Goal: Information Seeking & Learning: Check status

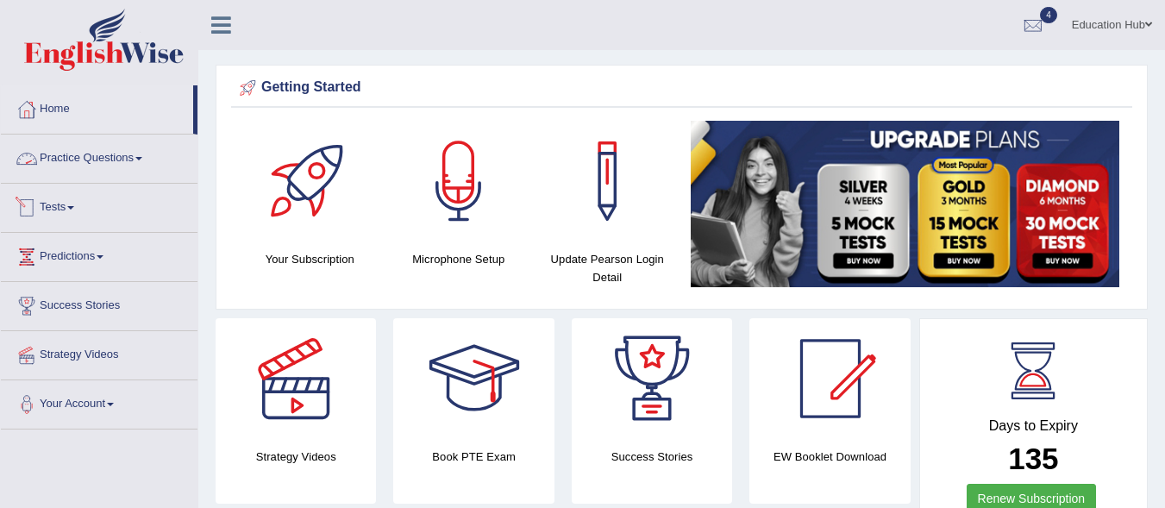
click at [82, 206] on link "Tests" at bounding box center [99, 205] width 197 height 43
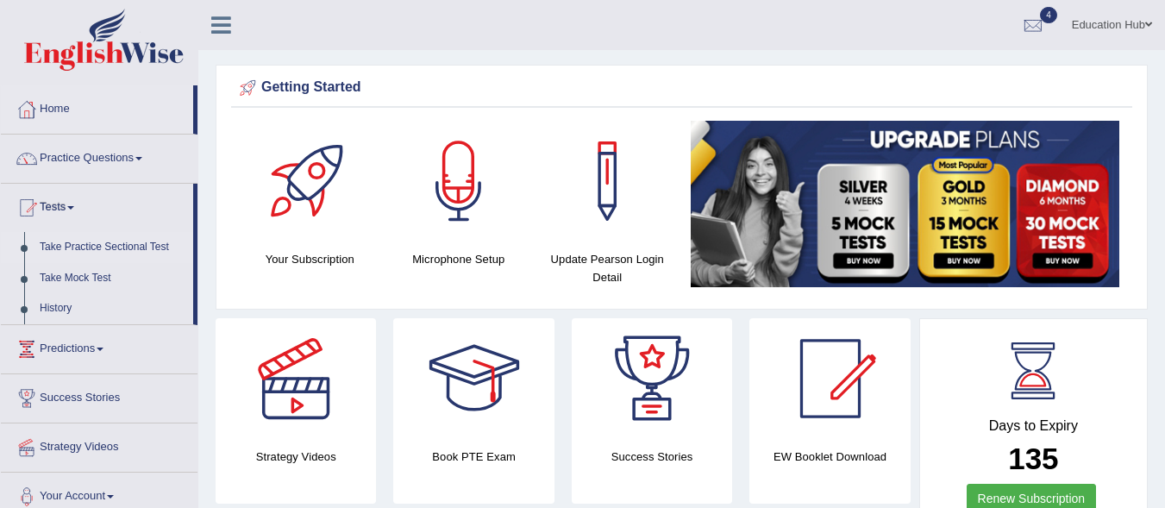
click at [113, 240] on link "Take Practice Sectional Test" at bounding box center [112, 247] width 161 height 31
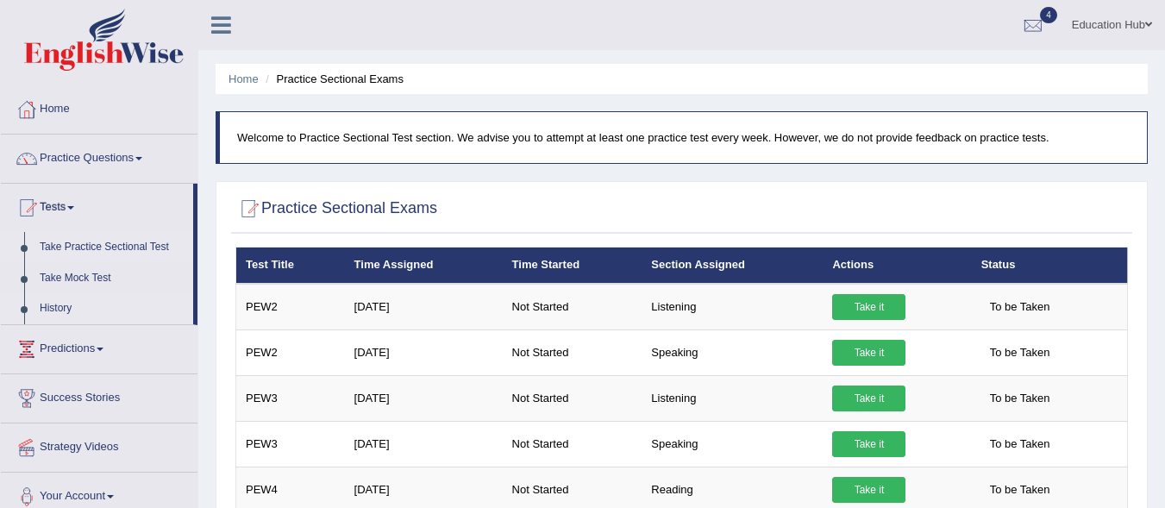
click at [66, 304] on link "History" at bounding box center [112, 308] width 161 height 31
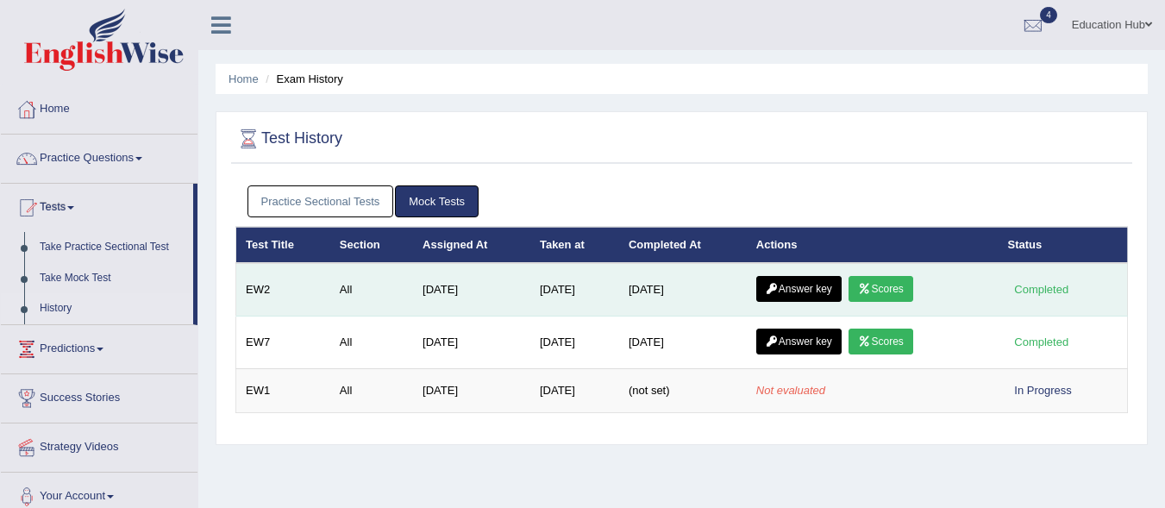
click at [870, 284] on icon at bounding box center [864, 289] width 13 height 10
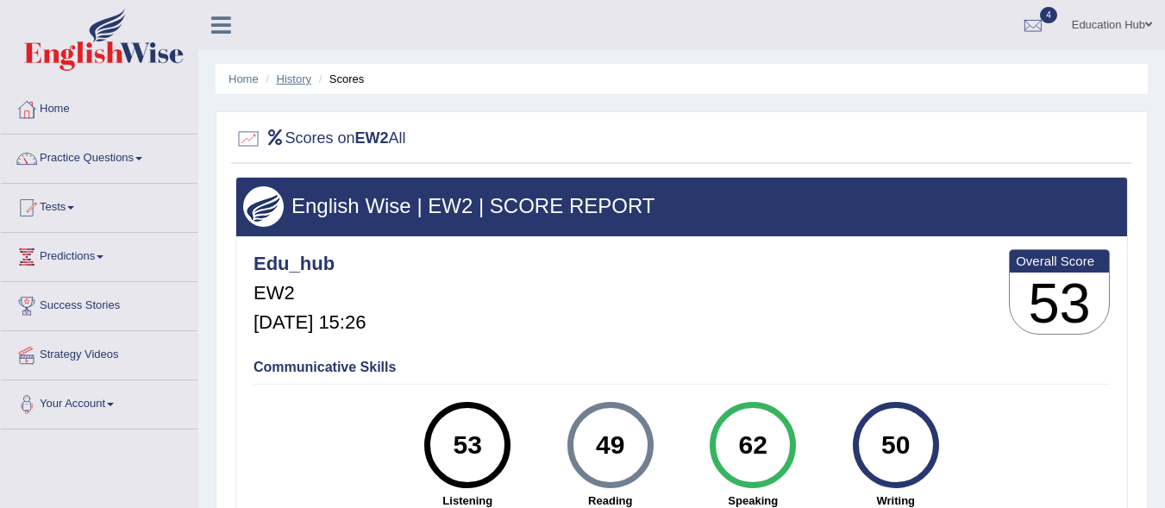
click at [290, 82] on link "History" at bounding box center [294, 78] width 34 height 13
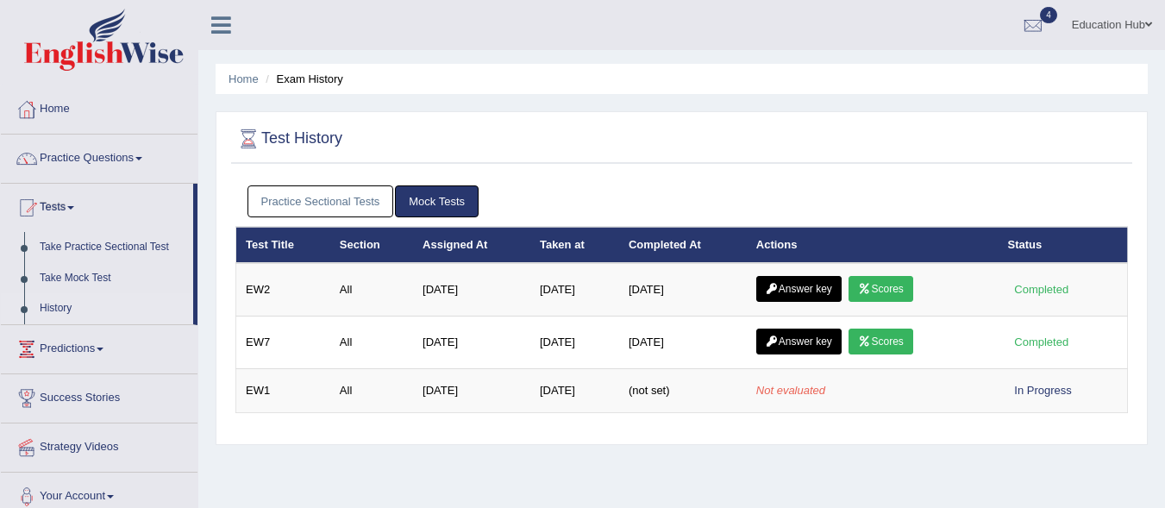
click at [292, 79] on li "Exam History" at bounding box center [302, 79] width 82 height 16
click at [108, 244] on link "Take Practice Sectional Test" at bounding box center [112, 247] width 161 height 31
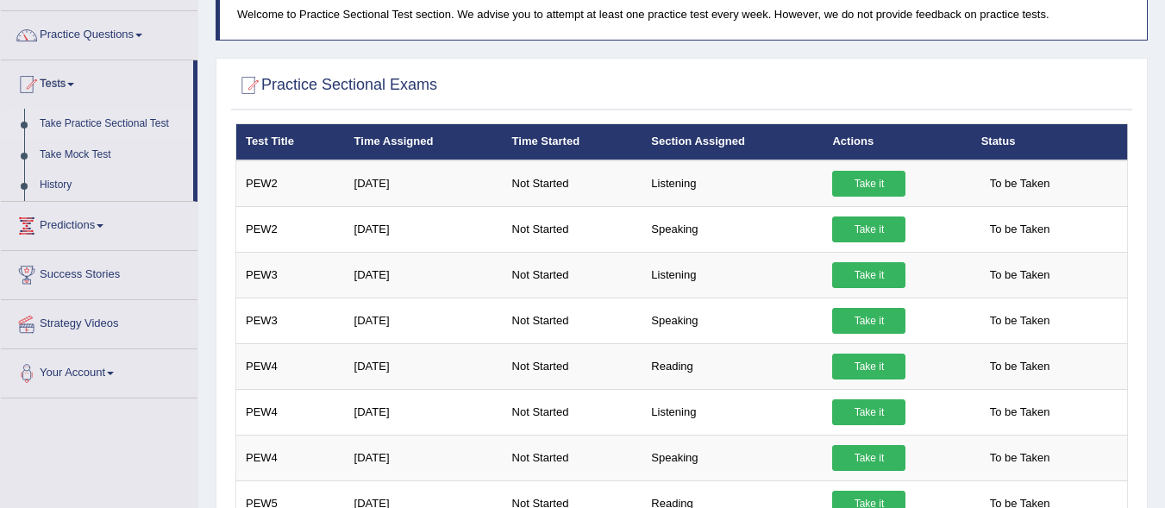
scroll to position [120, 0]
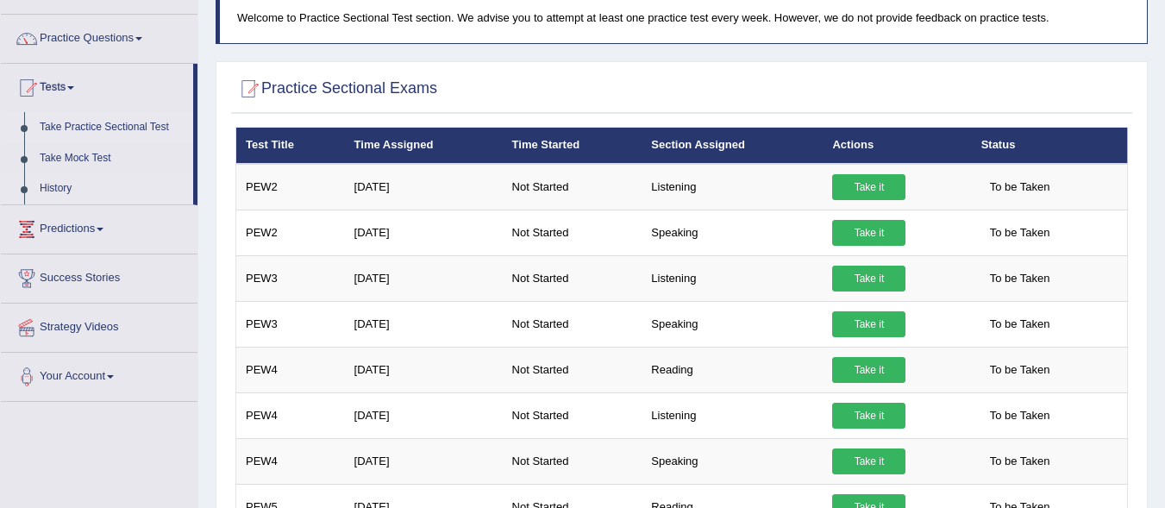
click at [72, 189] on link "History" at bounding box center [112, 188] width 161 height 31
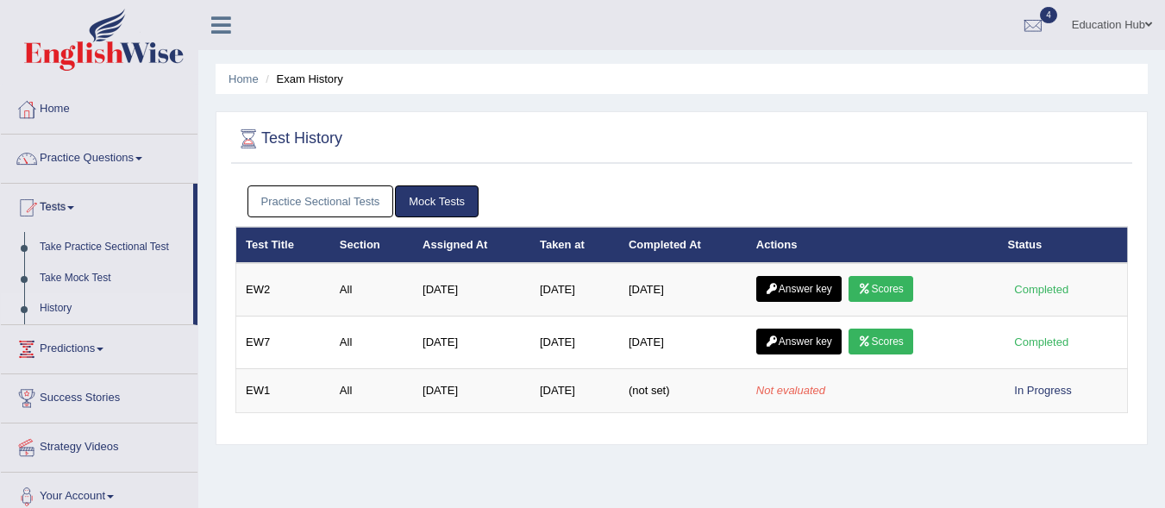
click at [439, 198] on link "Mock Tests" at bounding box center [437, 201] width 84 height 32
click at [330, 200] on link "Practice Sectional Tests" at bounding box center [320, 201] width 147 height 32
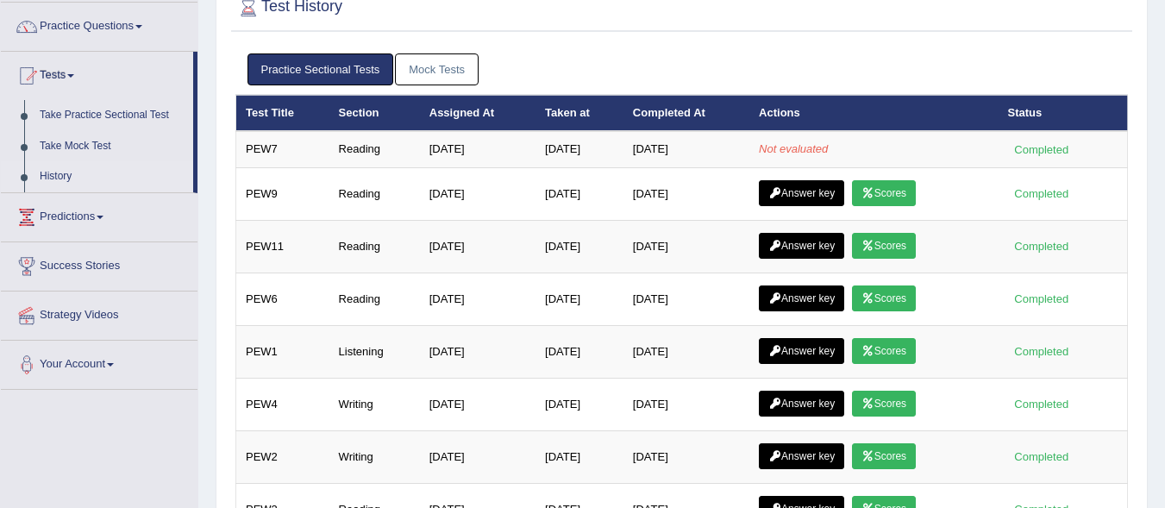
scroll to position [134, 0]
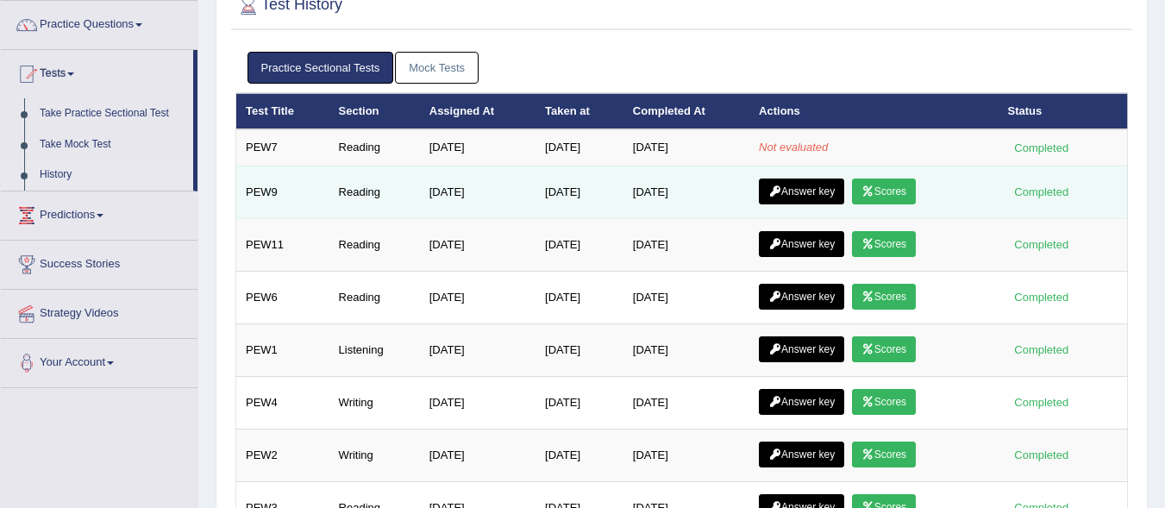
click at [817, 192] on link "Answer key" at bounding box center [801, 191] width 85 height 26
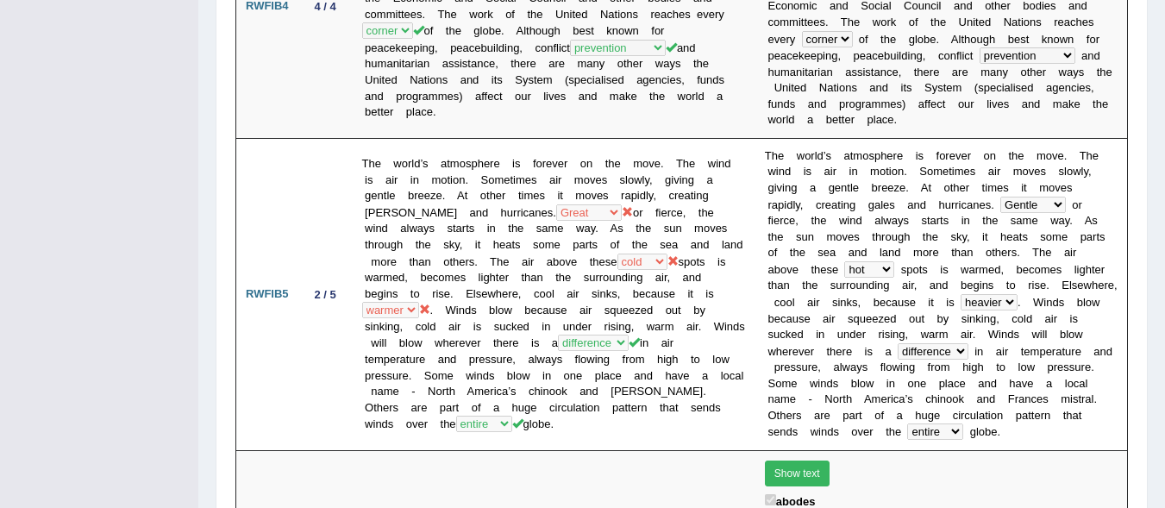
scroll to position [1388, 0]
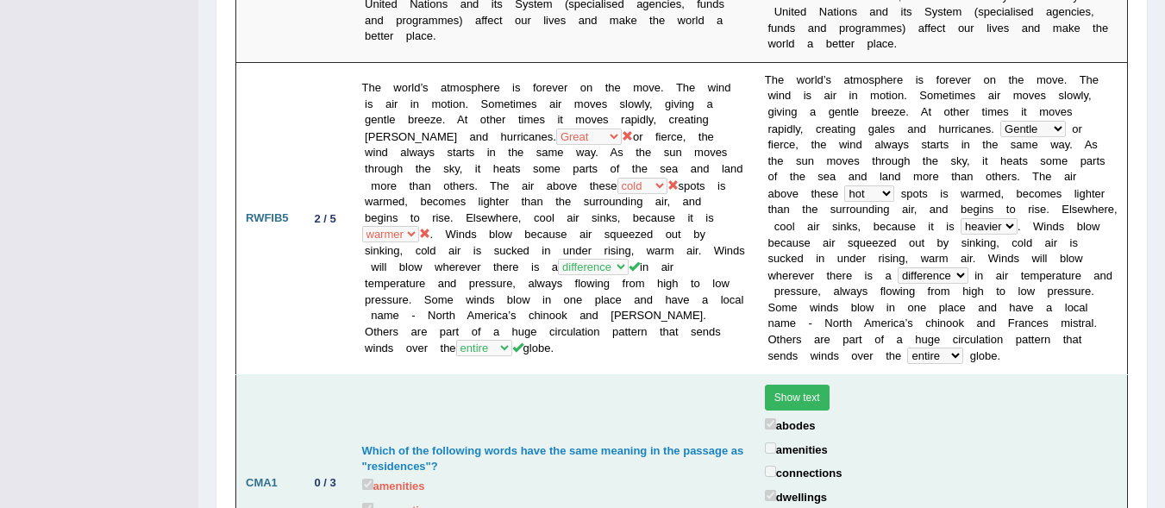
click at [805, 384] on button "Show text" at bounding box center [797, 397] width 65 height 26
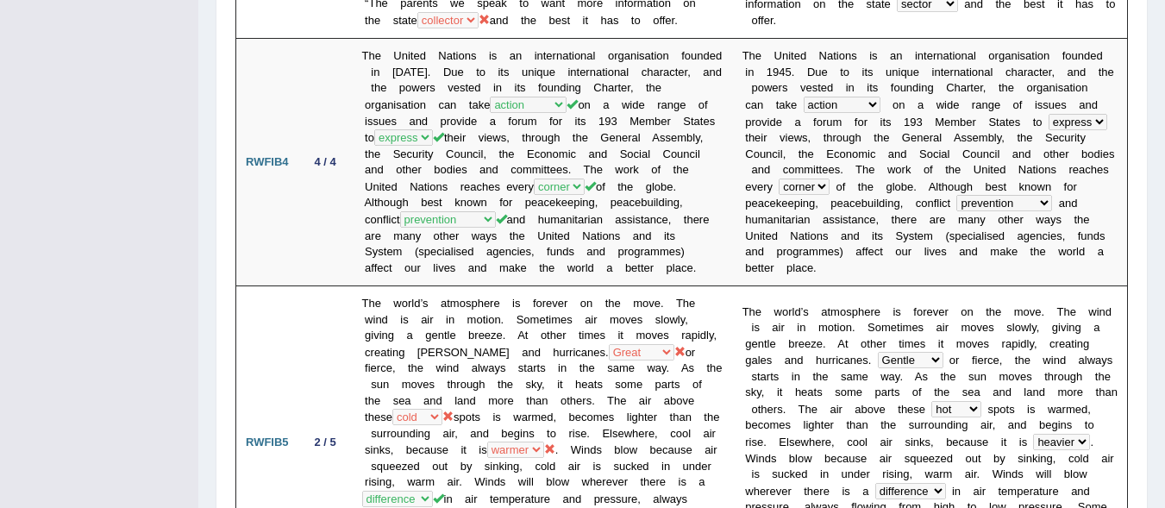
scroll to position [1015, 0]
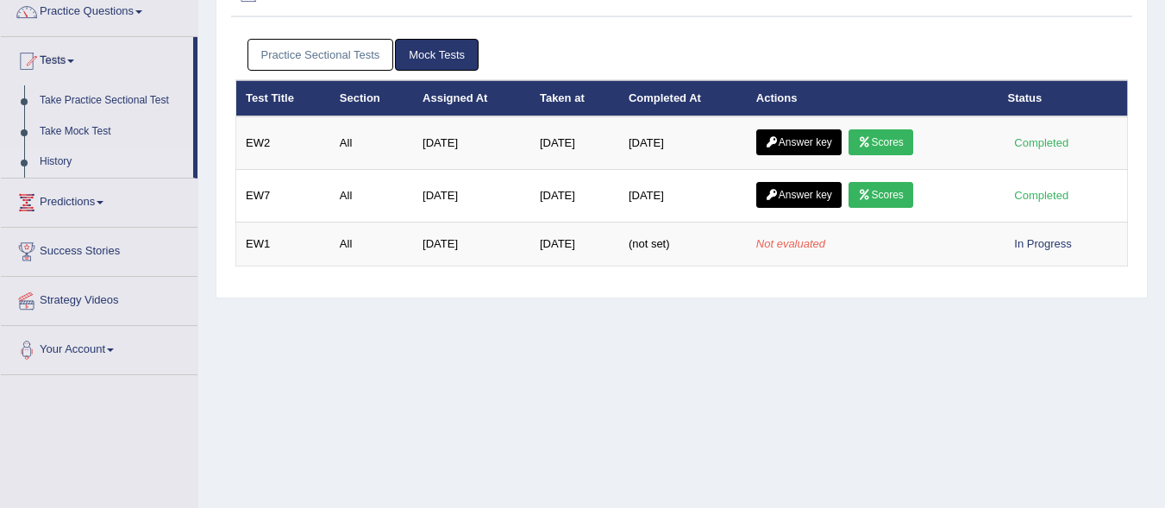
click at [321, 55] on link "Practice Sectional Tests" at bounding box center [320, 55] width 147 height 32
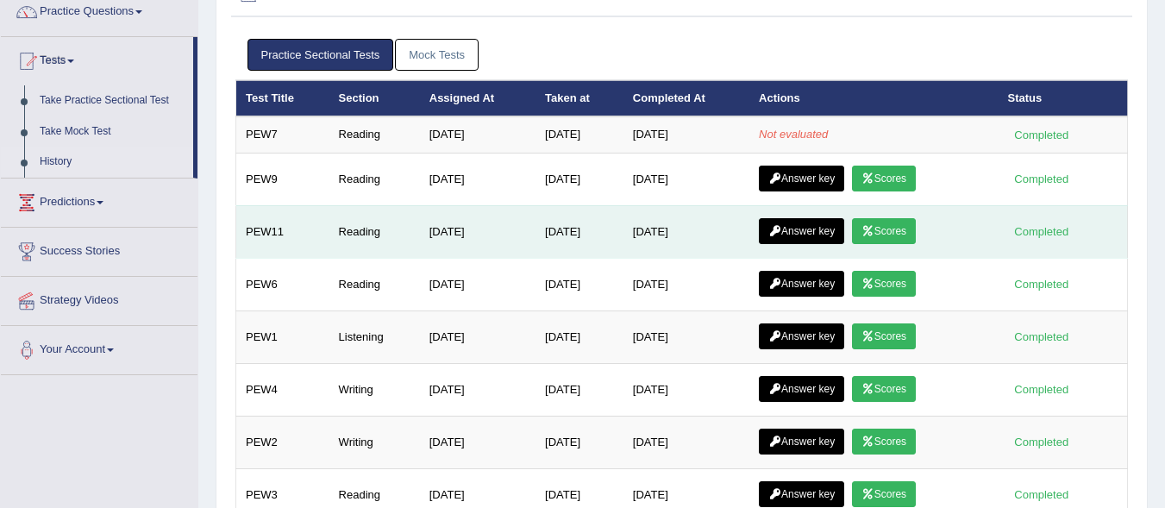
click at [780, 233] on icon at bounding box center [774, 231] width 13 height 10
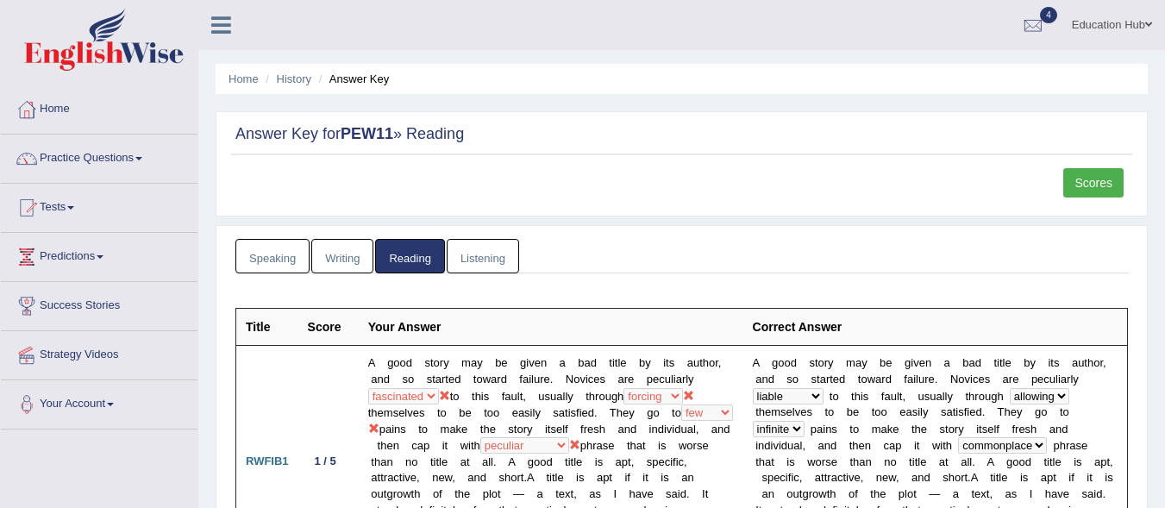
click at [1090, 183] on link "Scores" at bounding box center [1093, 182] width 60 height 29
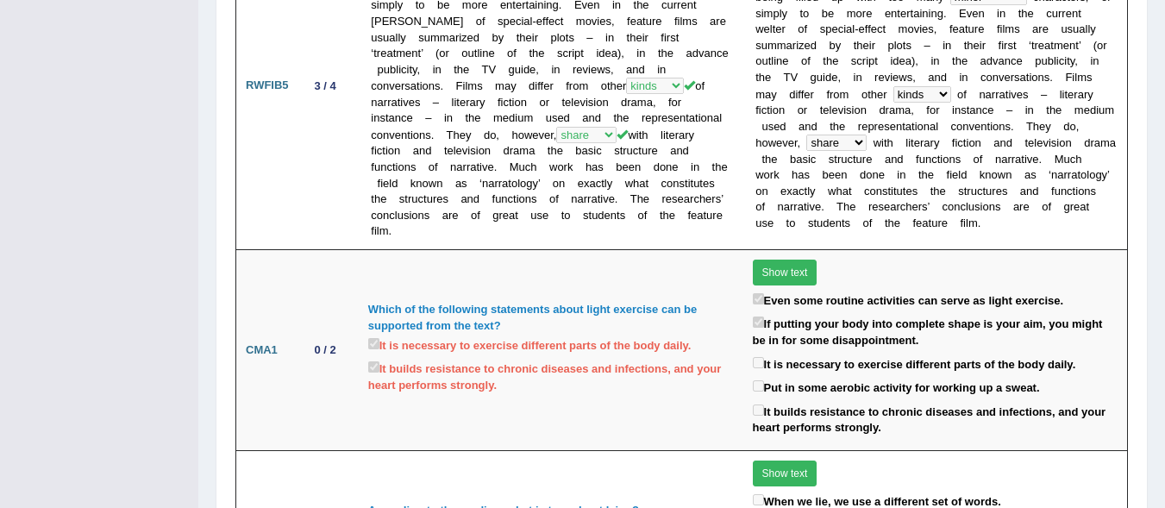
scroll to position [1609, 0]
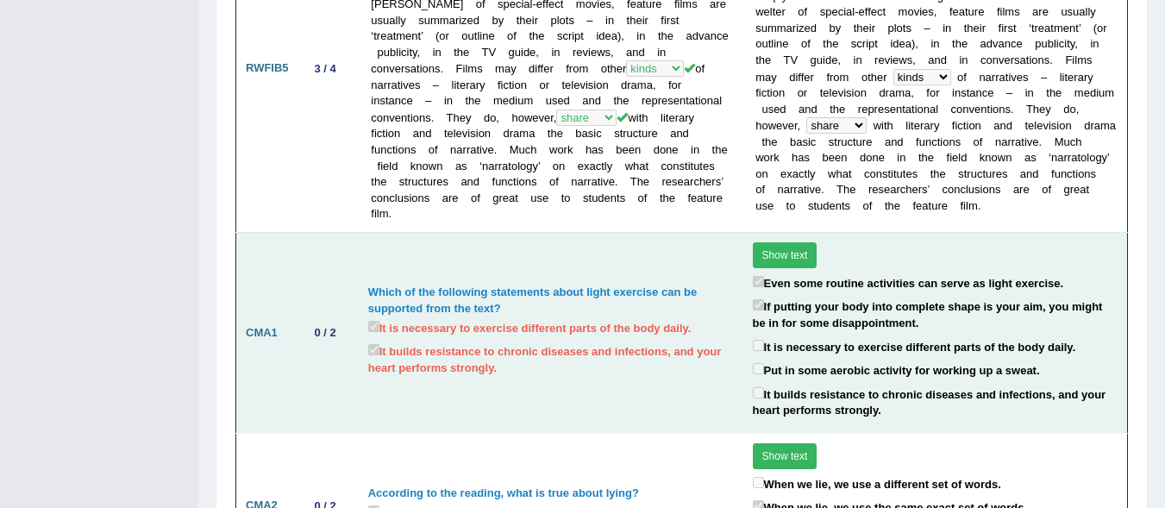
click at [779, 242] on button "Show text" at bounding box center [785, 255] width 65 height 26
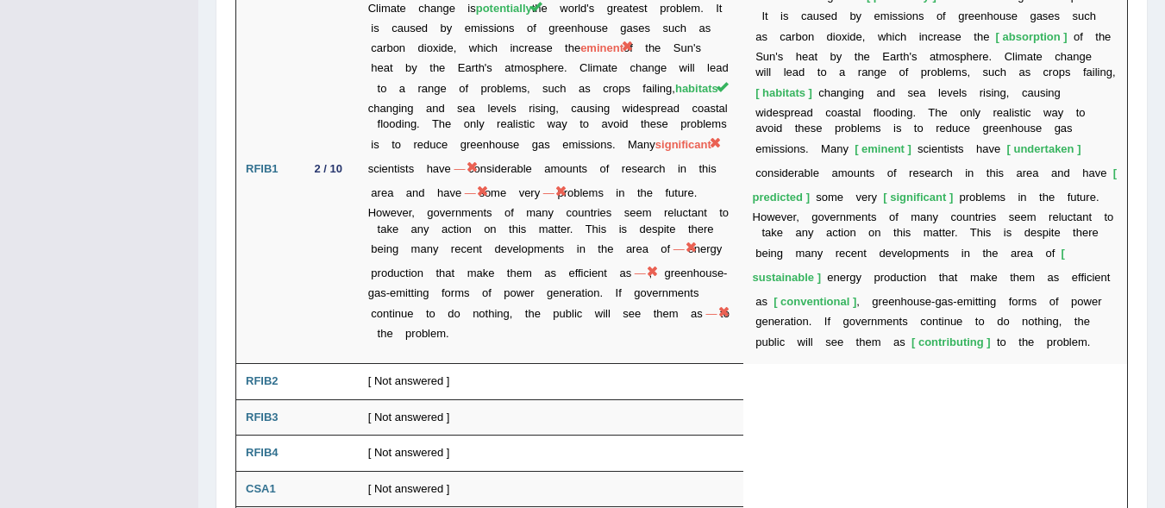
scroll to position [3002, 0]
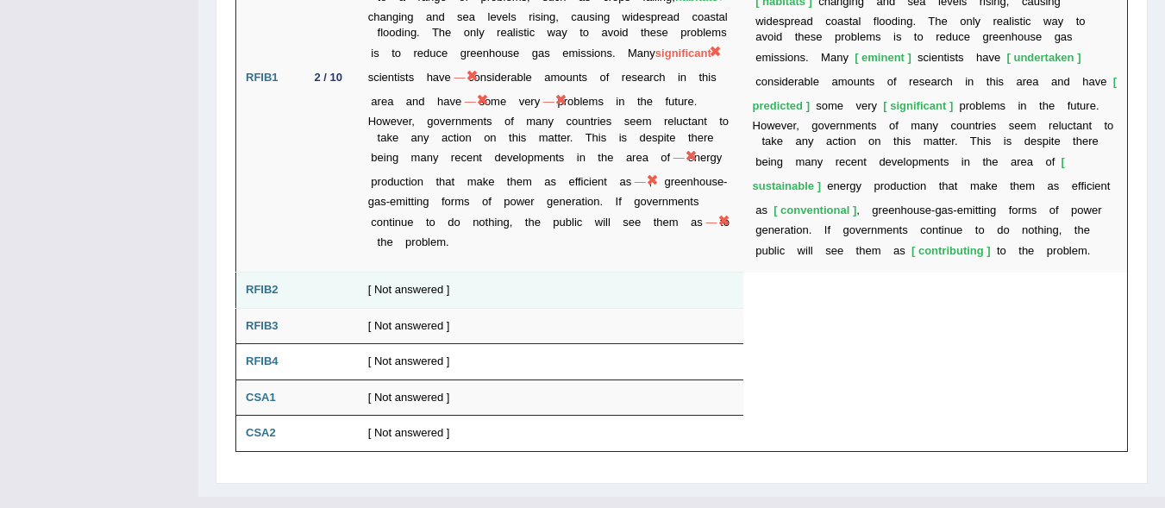
click at [394, 272] on td "[ Not answered ]" at bounding box center [551, 290] width 384 height 36
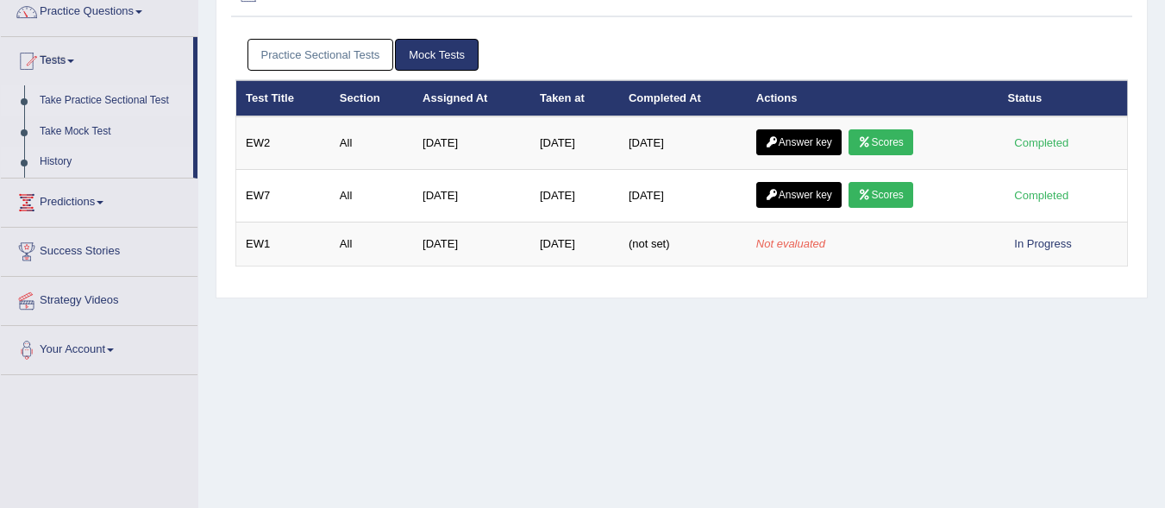
click at [161, 98] on link "Take Practice Sectional Test" at bounding box center [112, 100] width 161 height 31
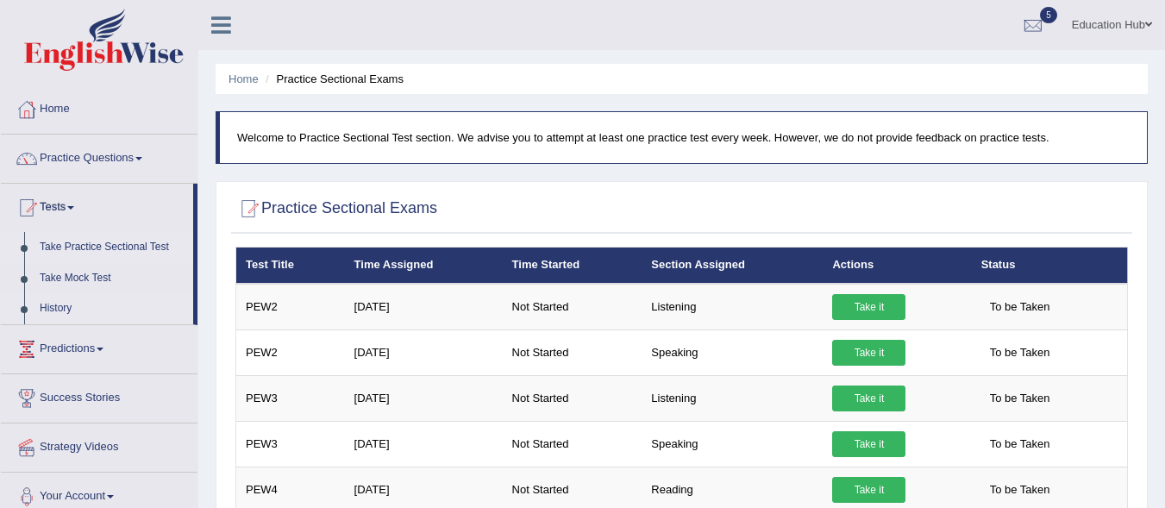
click at [51, 300] on link "History" at bounding box center [112, 308] width 161 height 31
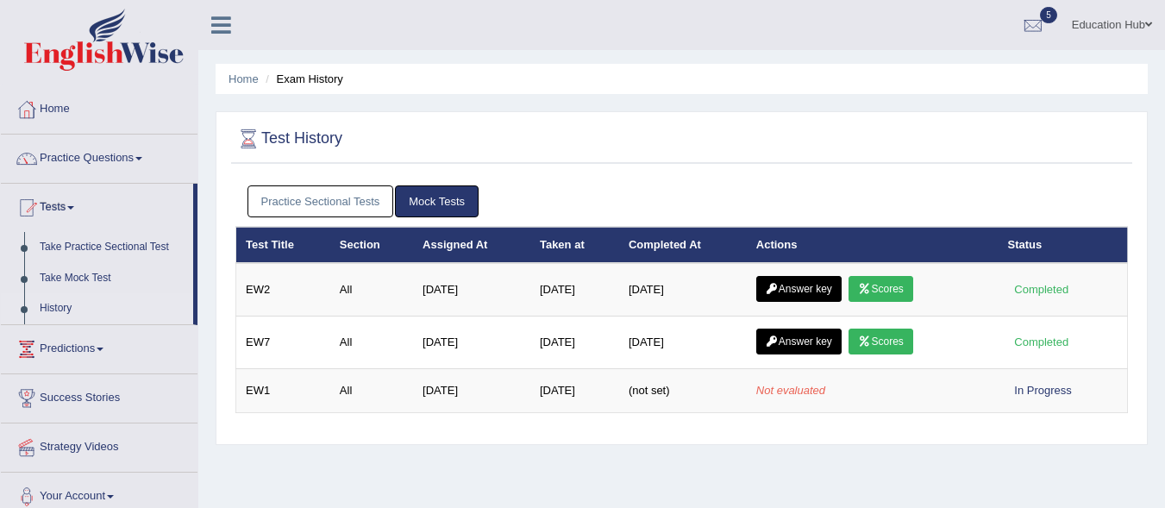
click at [330, 196] on link "Practice Sectional Tests" at bounding box center [320, 201] width 147 height 32
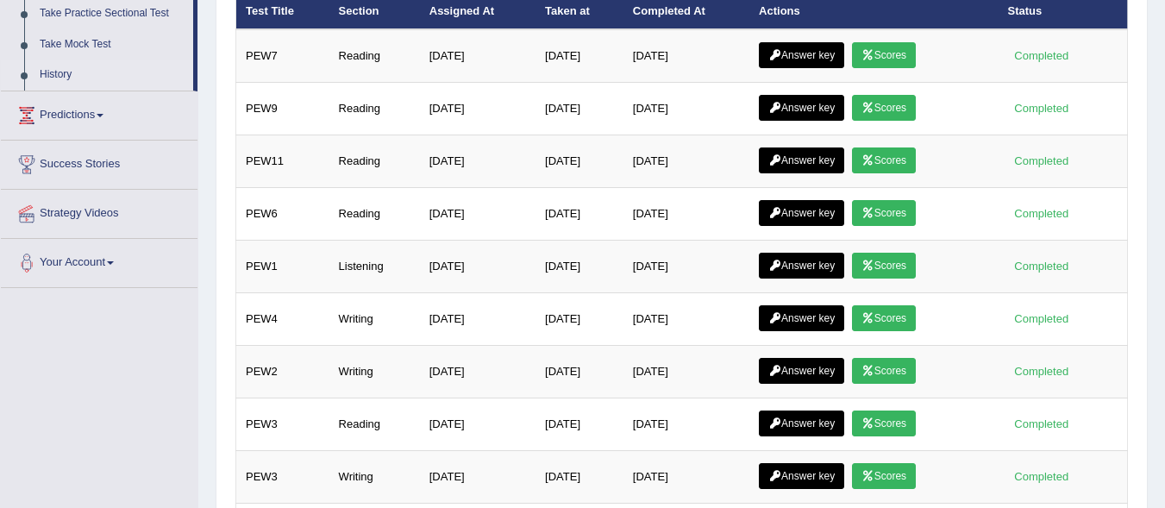
scroll to position [273, 0]
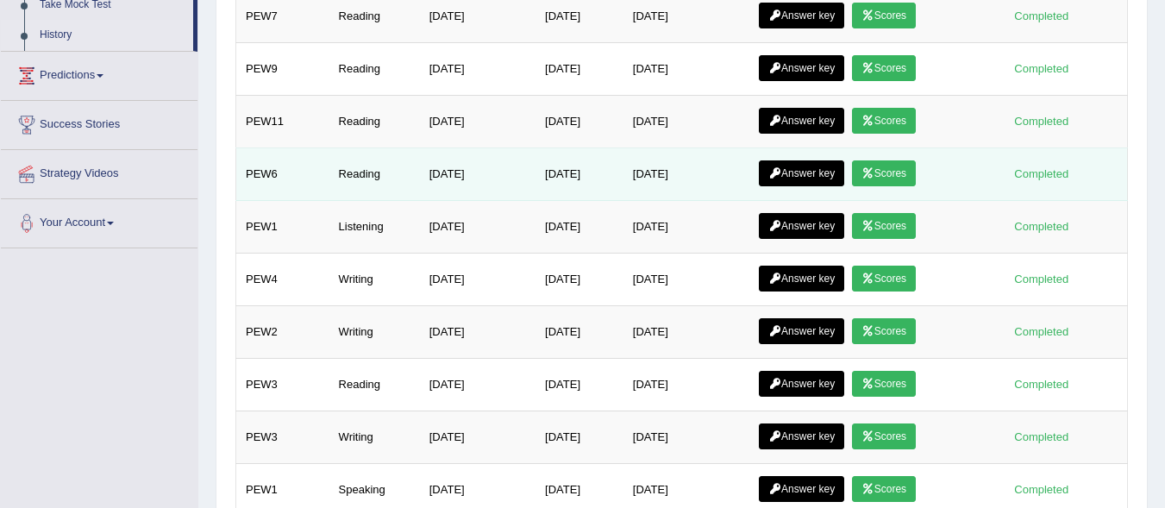
click at [796, 167] on link "Answer key" at bounding box center [801, 173] width 85 height 26
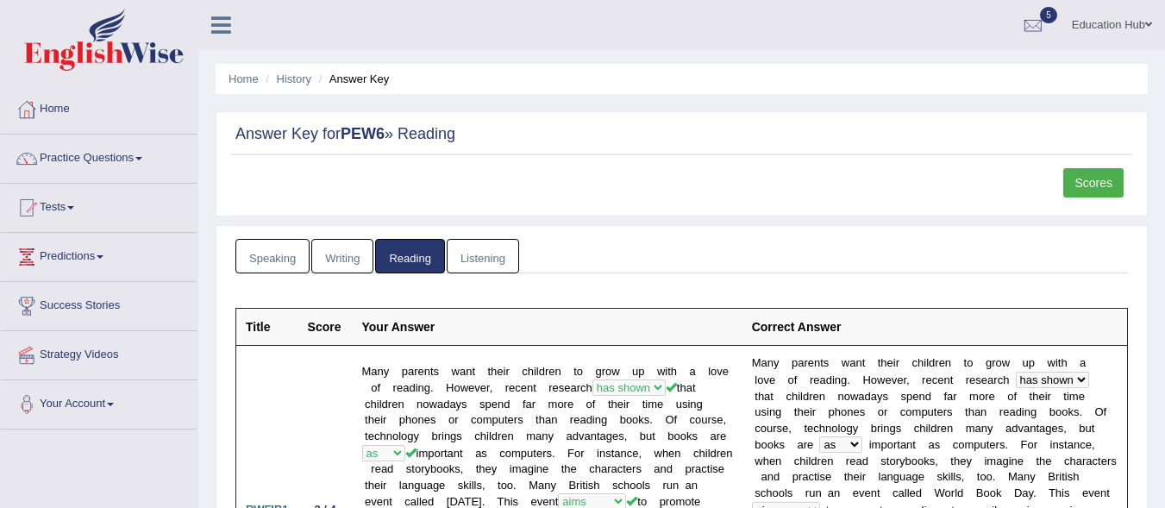
click at [1088, 183] on link "Scores" at bounding box center [1093, 182] width 60 height 29
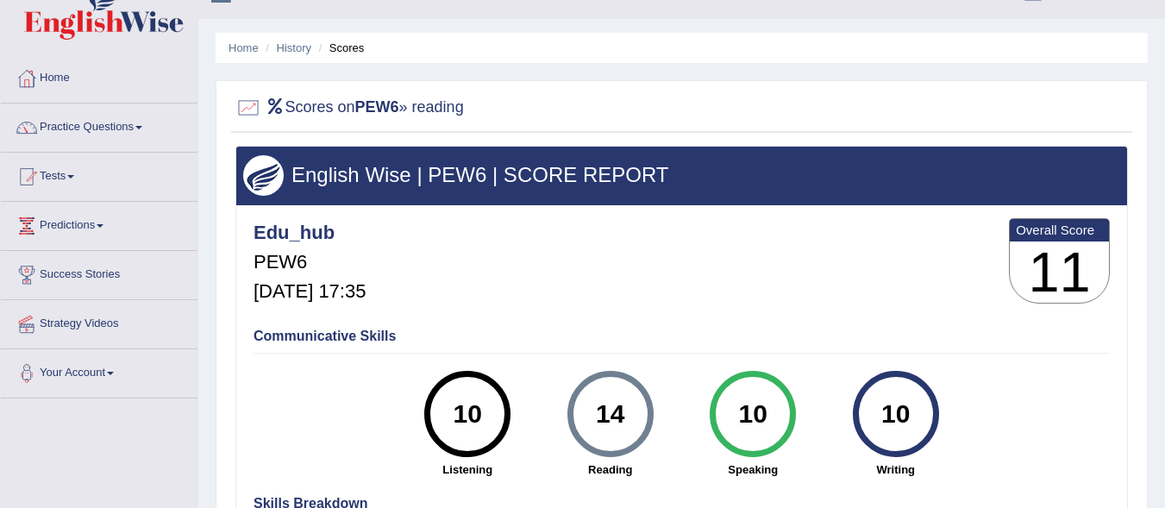
scroll to position [33, 0]
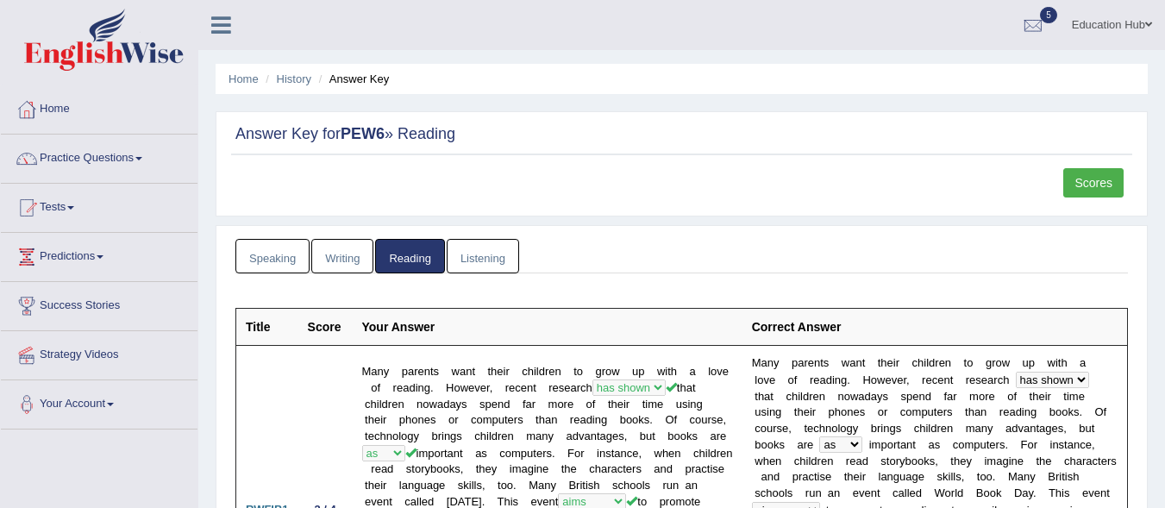
click at [1090, 180] on link "Scores" at bounding box center [1093, 182] width 60 height 29
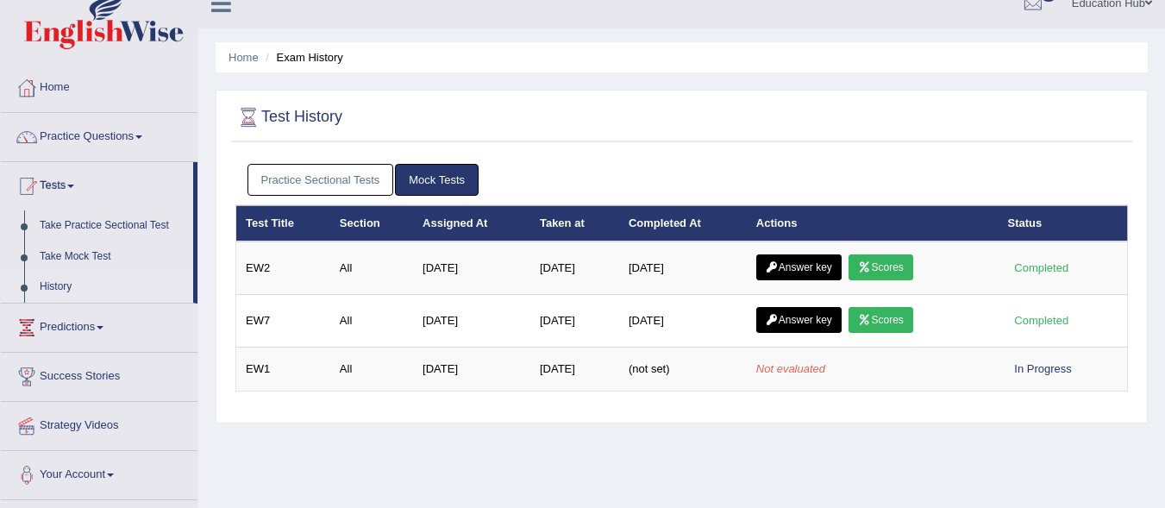
scroll to position [25, 0]
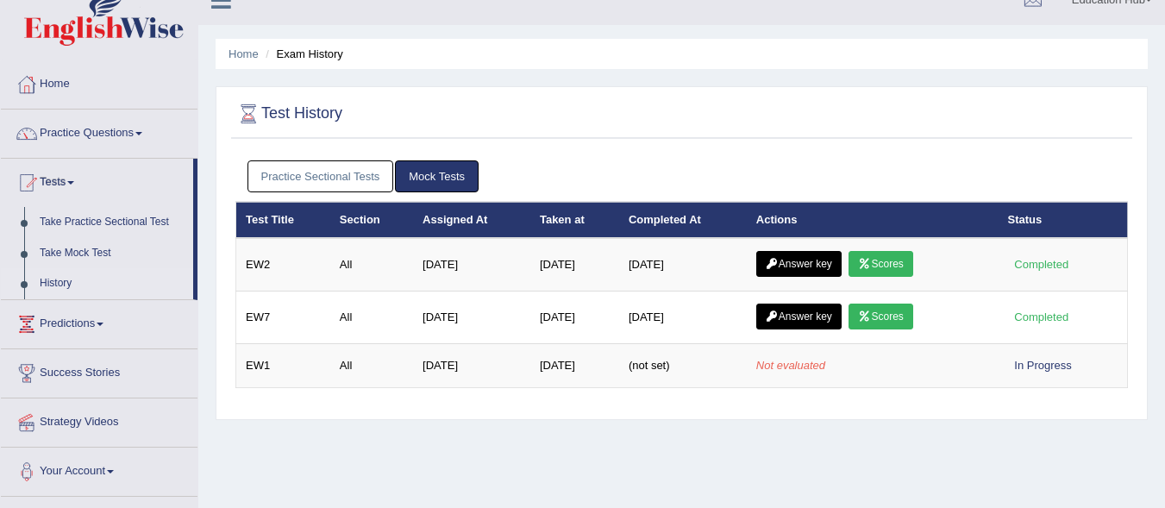
click at [322, 175] on link "Practice Sectional Tests" at bounding box center [320, 176] width 147 height 32
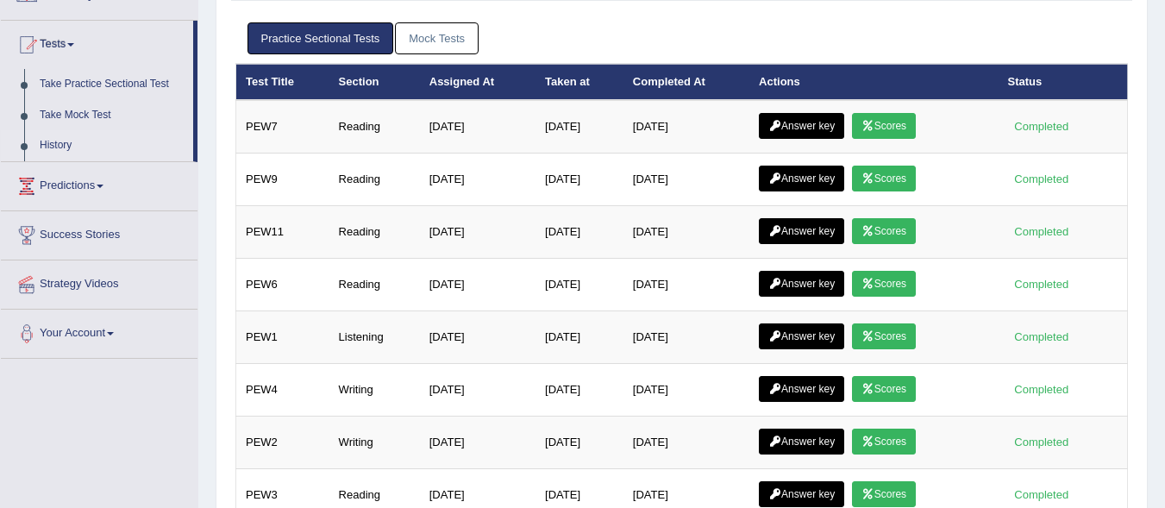
scroll to position [165, 0]
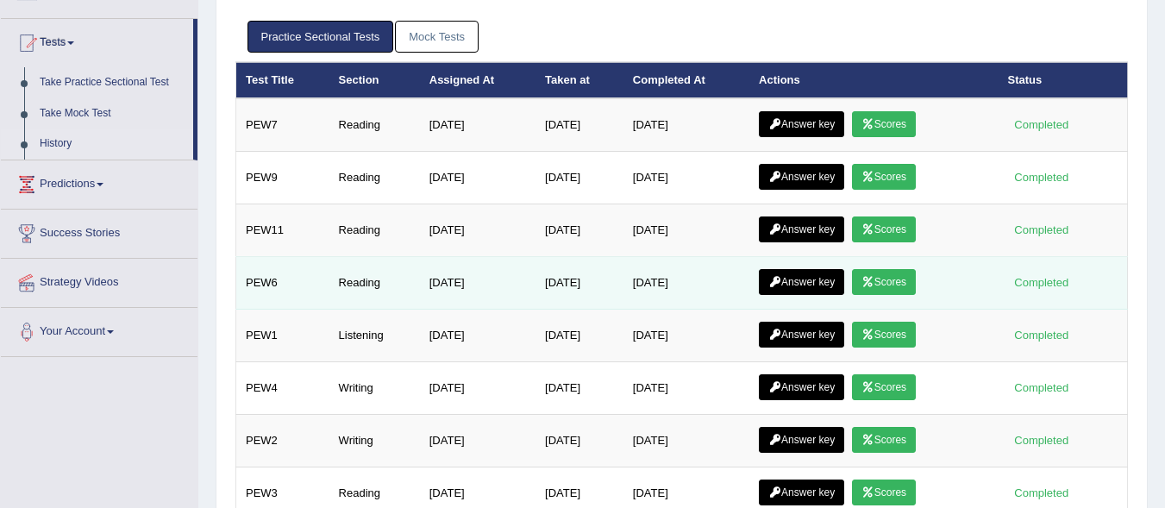
click at [874, 280] on icon at bounding box center [867, 282] width 13 height 10
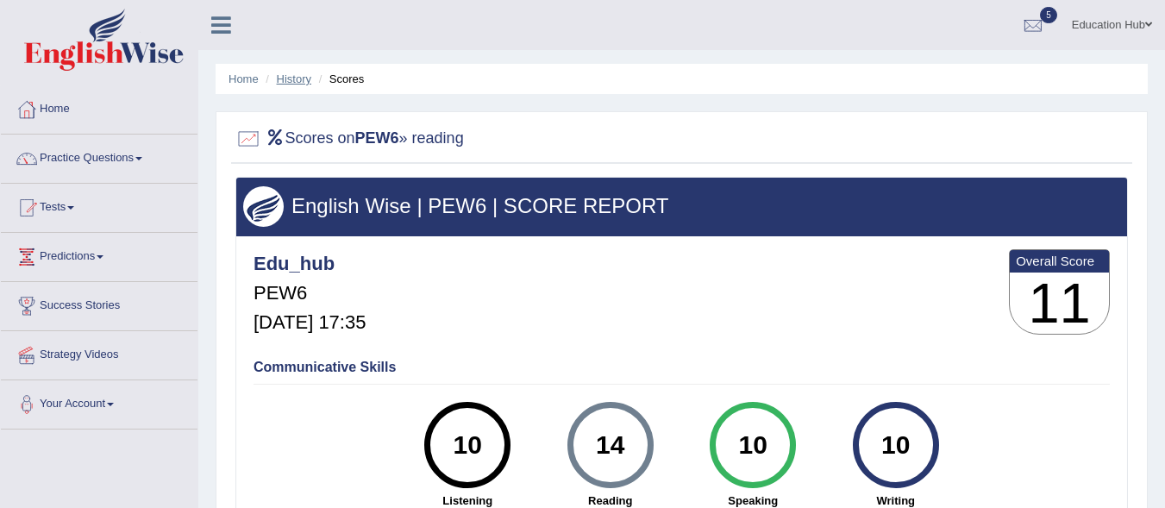
click at [289, 72] on link "History" at bounding box center [294, 78] width 34 height 13
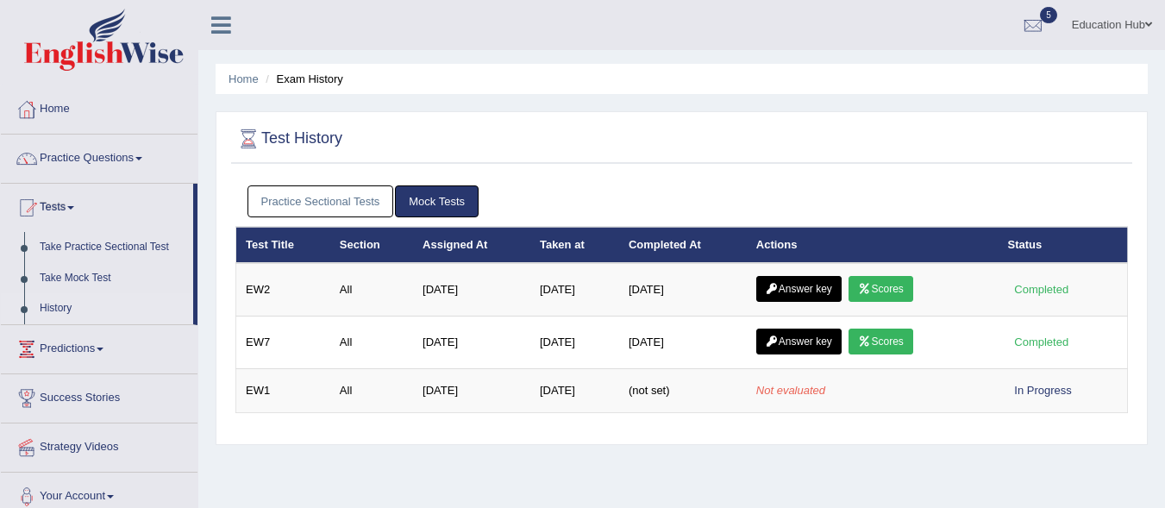
click at [299, 201] on link "Practice Sectional Tests" at bounding box center [320, 201] width 147 height 32
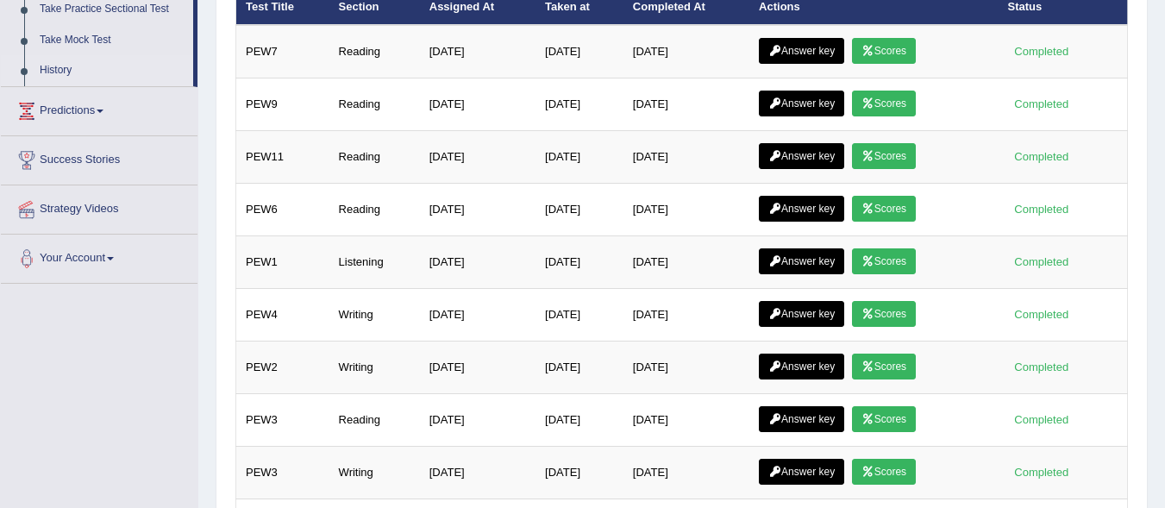
scroll to position [222, 0]
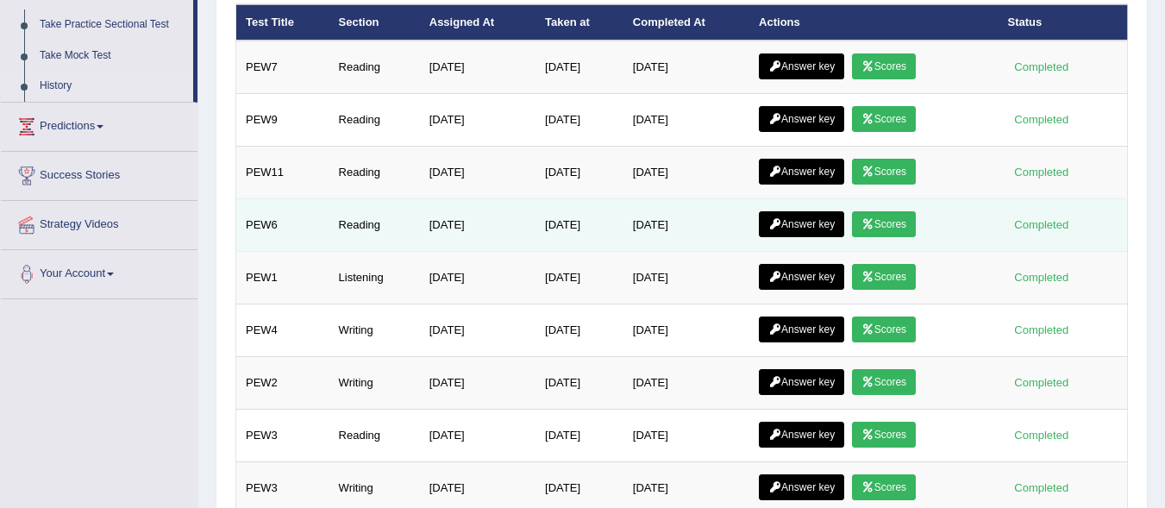
click at [803, 224] on link "Answer key" at bounding box center [801, 224] width 85 height 26
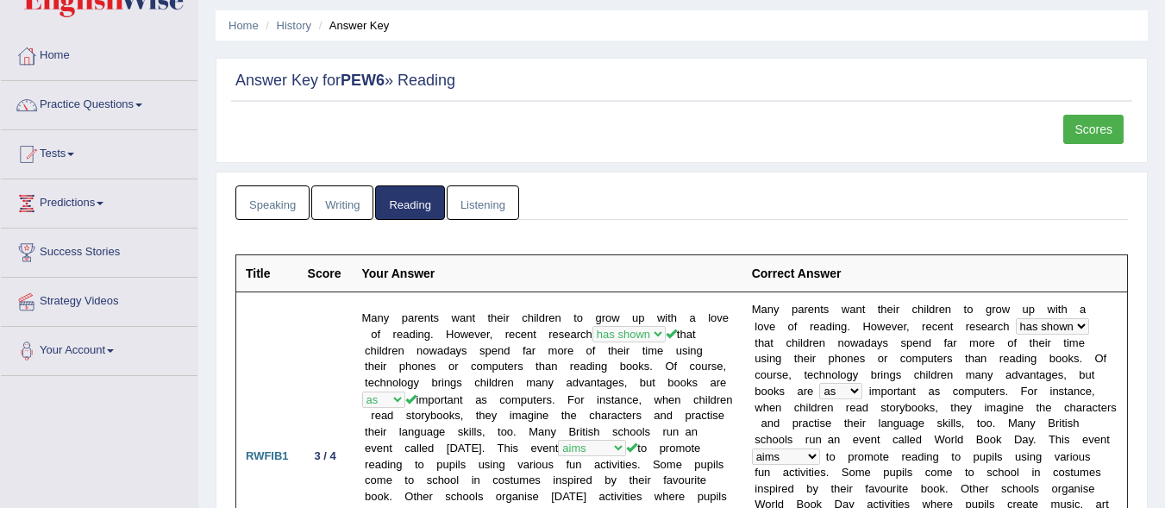
scroll to position [5, 0]
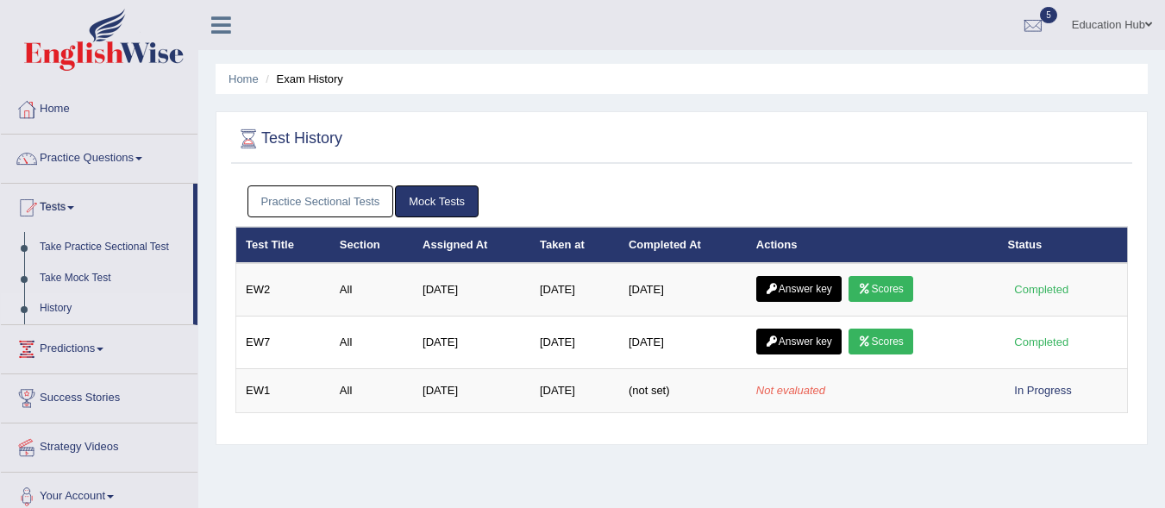
click at [297, 203] on link "Practice Sectional Tests" at bounding box center [320, 201] width 147 height 32
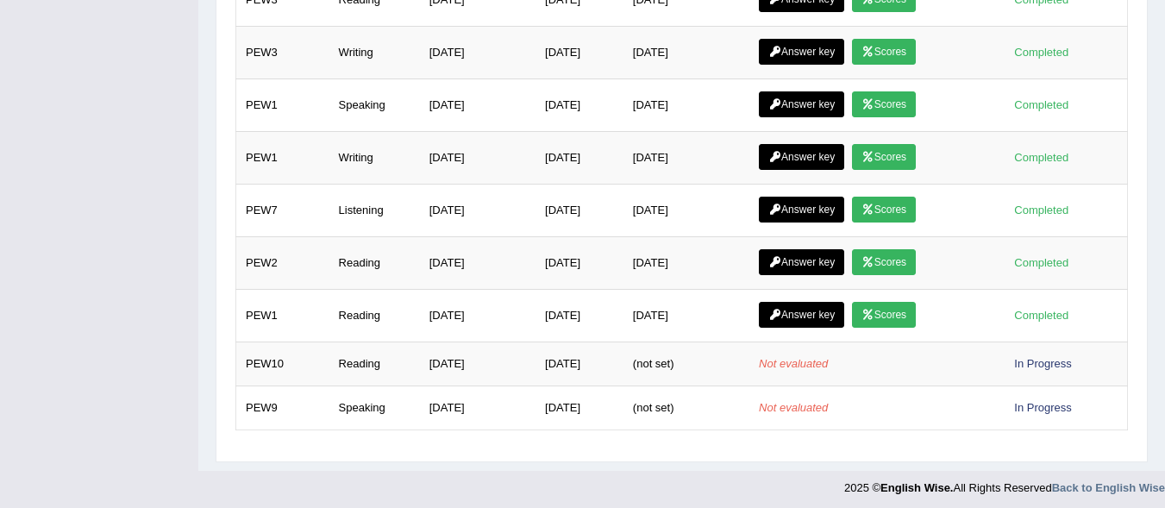
scroll to position [664, 0]
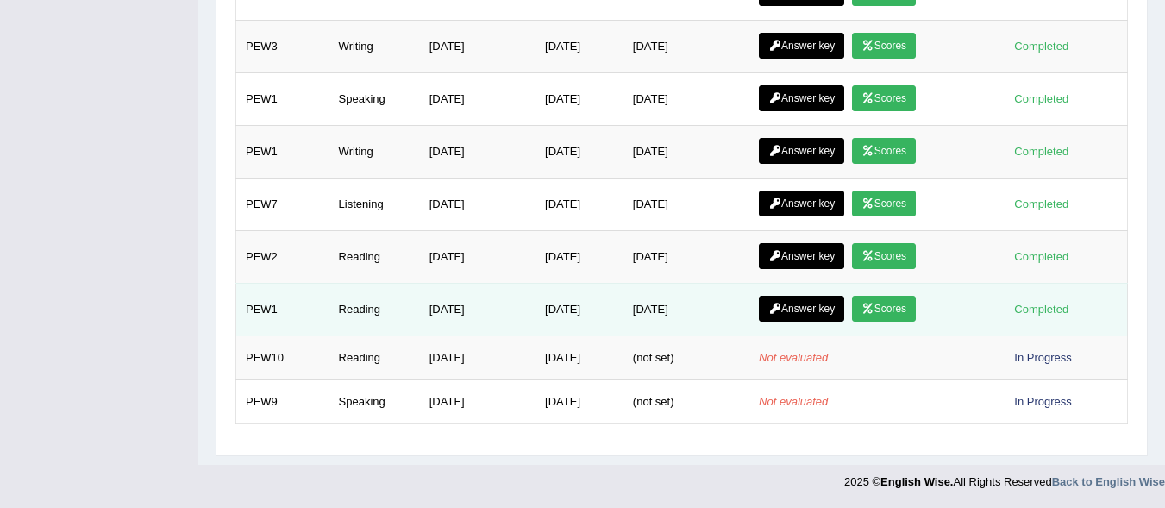
click at [866, 307] on link "Scores" at bounding box center [884, 309] width 64 height 26
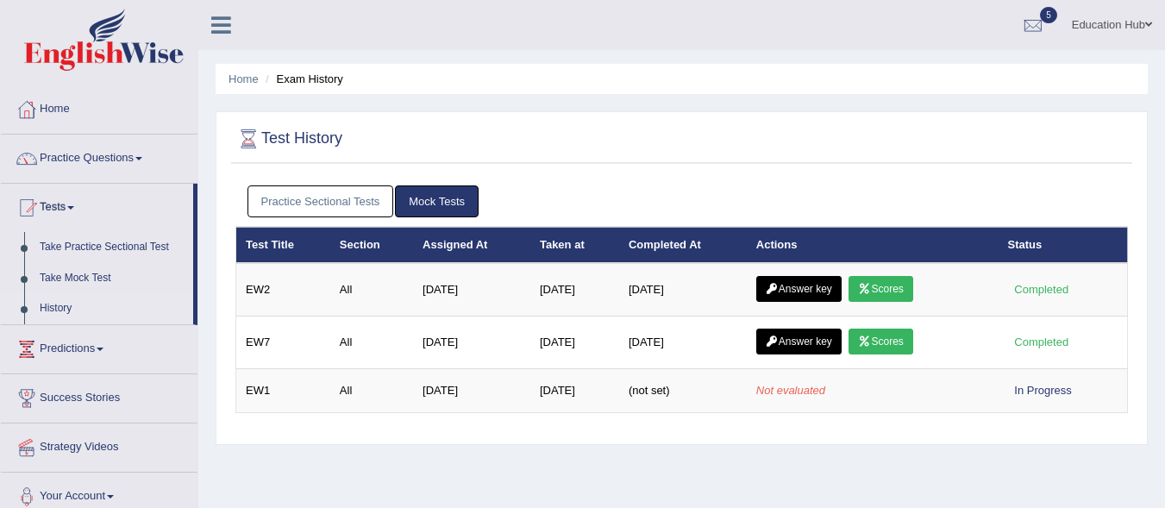
click at [345, 200] on link "Practice Sectional Tests" at bounding box center [320, 201] width 147 height 32
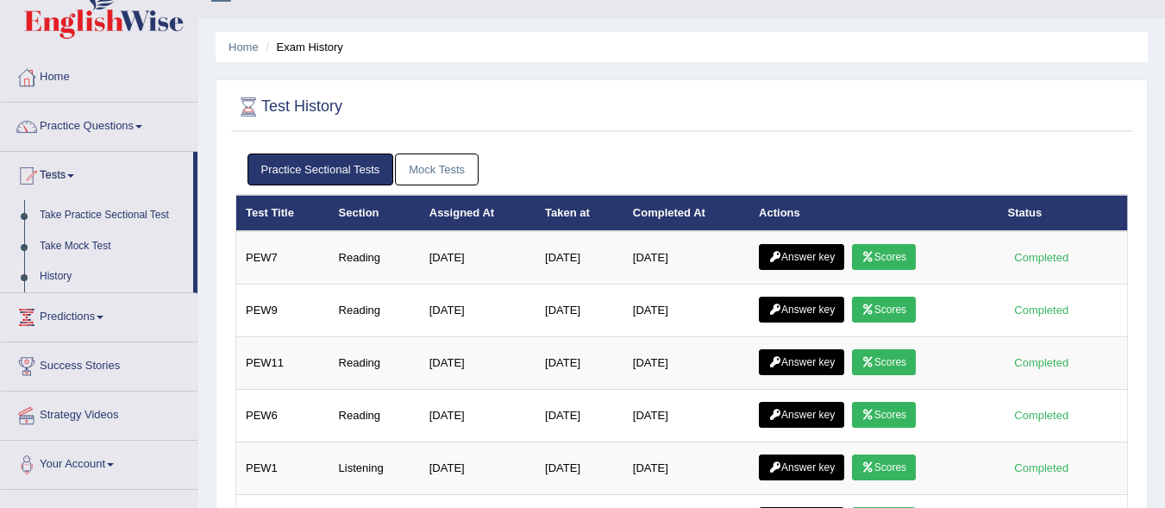
scroll to position [22, 0]
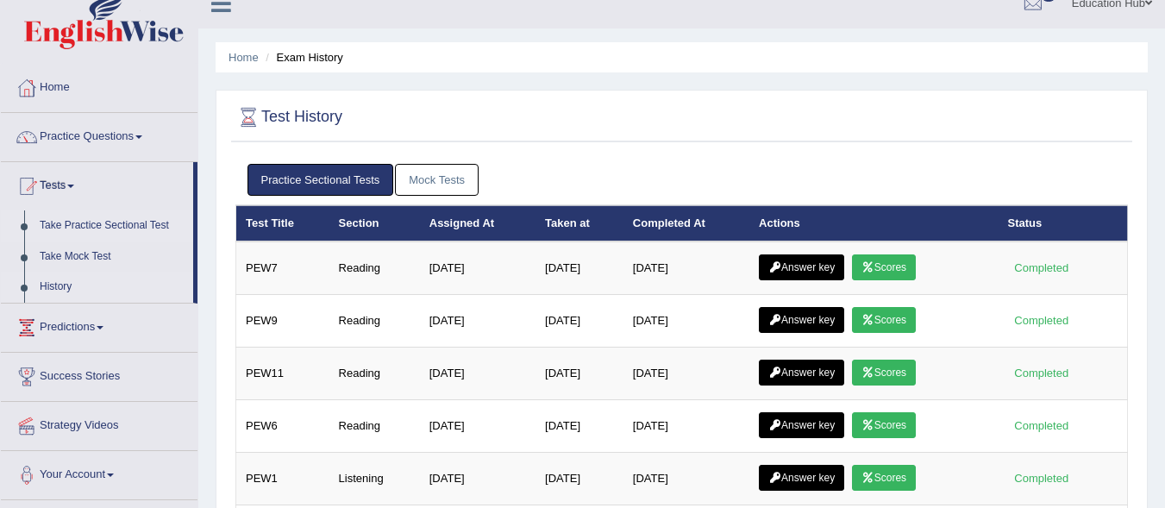
click at [118, 218] on link "Take Practice Sectional Test" at bounding box center [112, 225] width 161 height 31
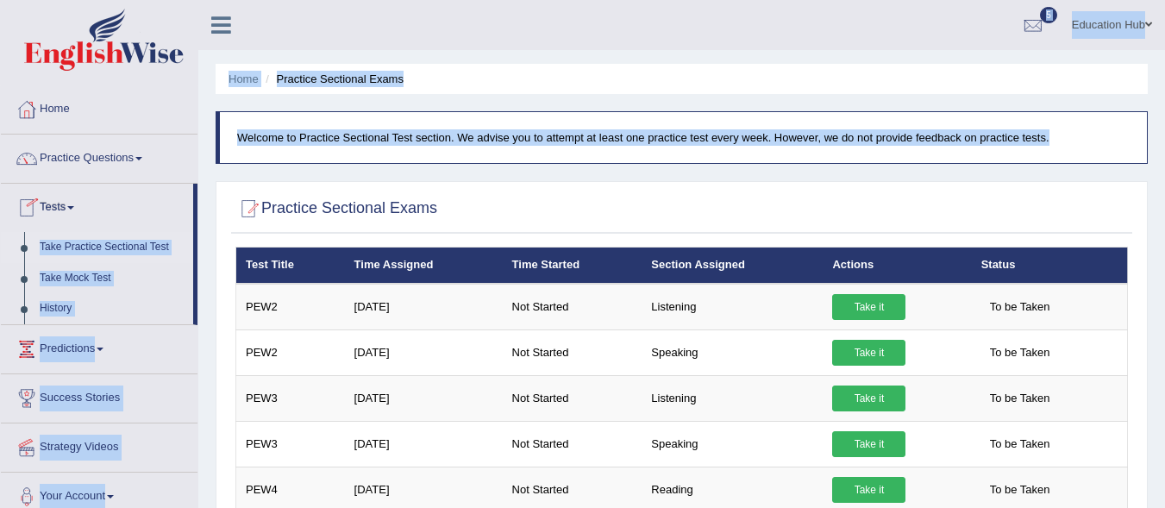
drag, startPoint x: 196, startPoint y: 197, endPoint x: 200, endPoint y: 247, distance: 50.2
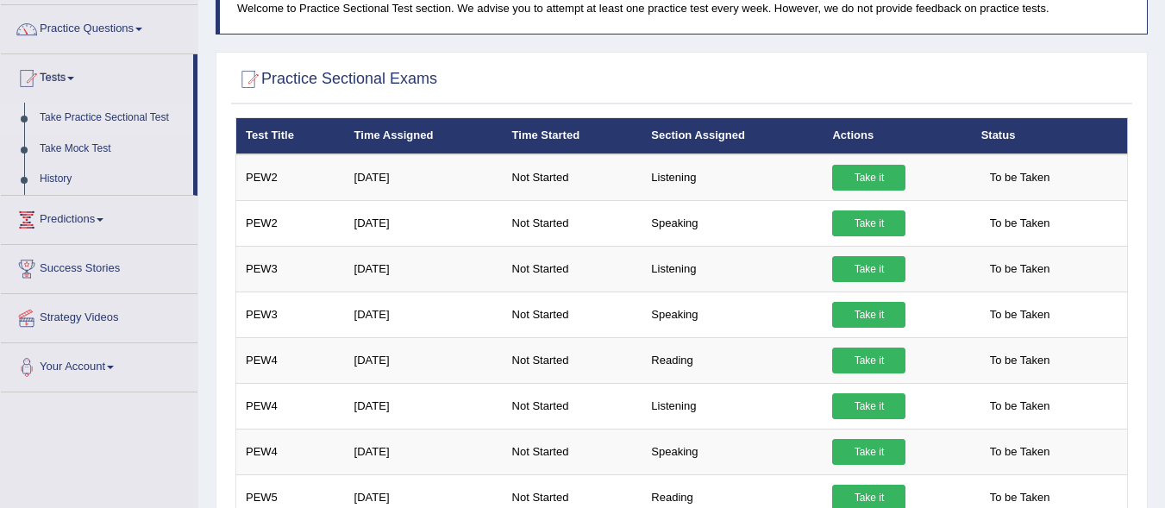
scroll to position [126, 0]
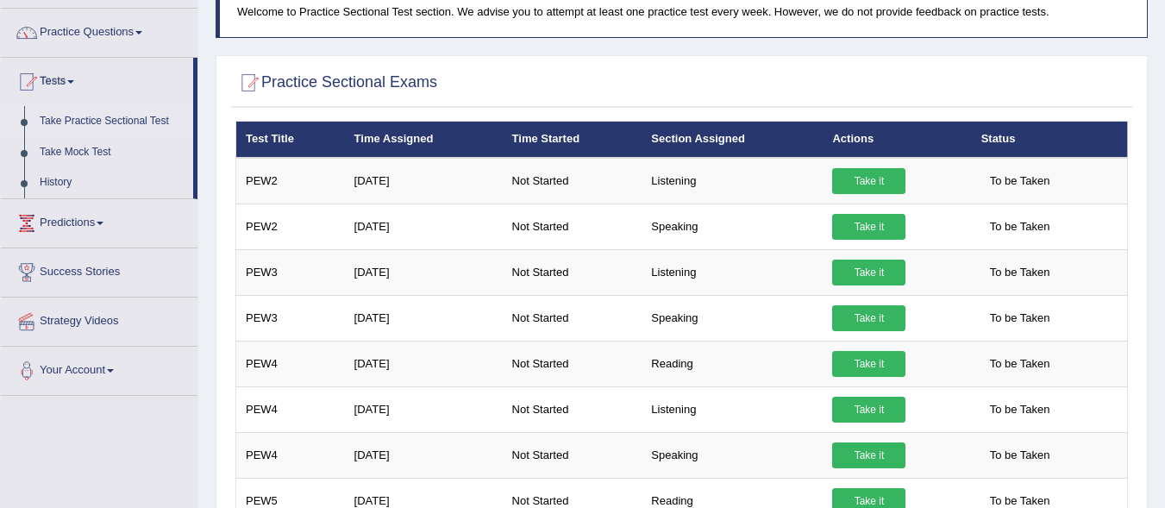
click at [111, 117] on link "Take Practice Sectional Test" at bounding box center [112, 121] width 161 height 31
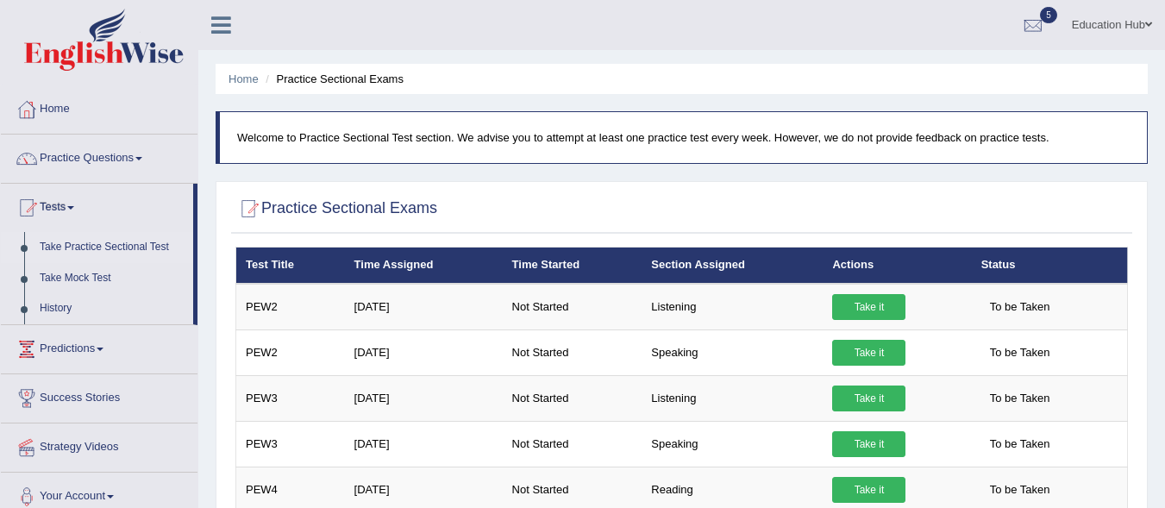
click at [109, 247] on link "Take Practice Sectional Test" at bounding box center [112, 247] width 161 height 31
click at [130, 237] on link "Take Practice Sectional Test" at bounding box center [112, 247] width 161 height 31
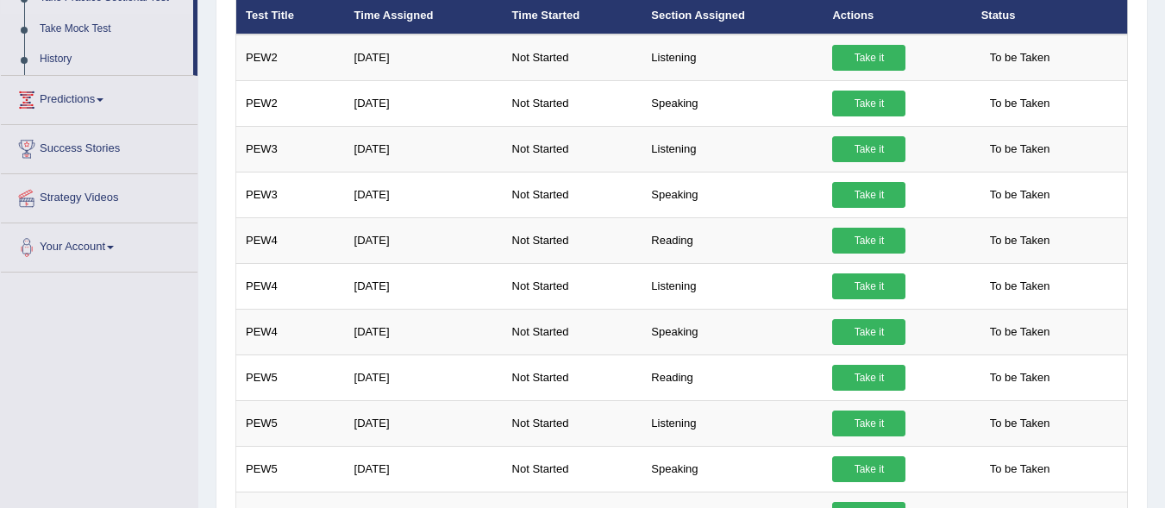
scroll to position [252, 0]
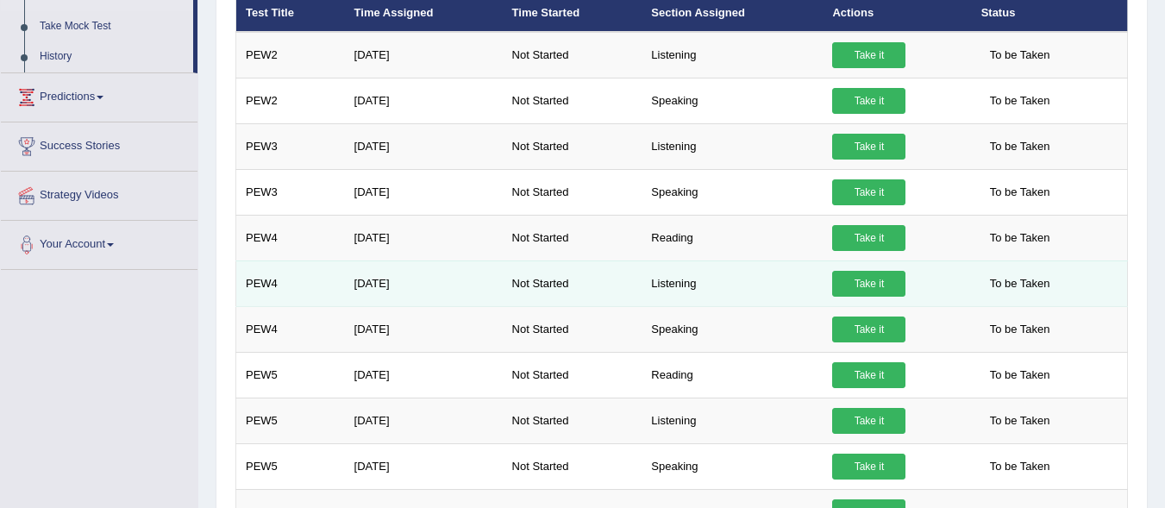
click at [856, 284] on link "Take it" at bounding box center [868, 284] width 73 height 26
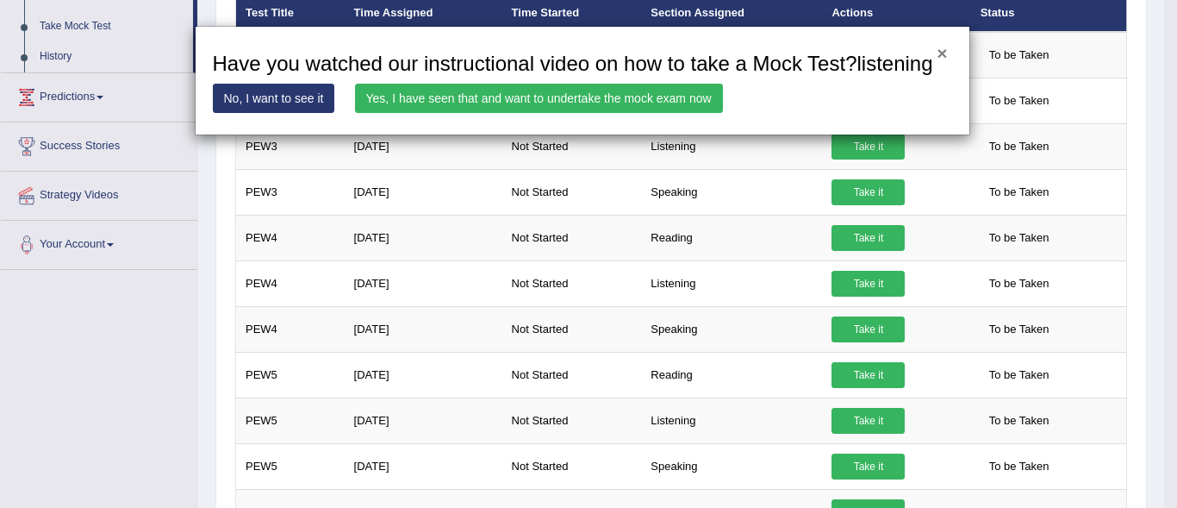
click at [940, 51] on button "×" at bounding box center [942, 53] width 10 height 18
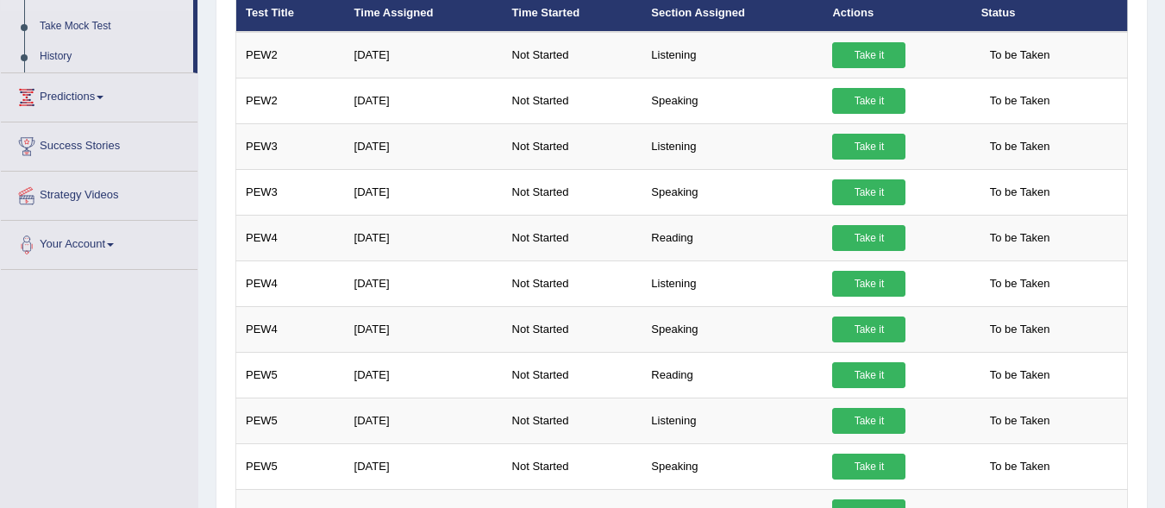
scroll to position [0, 0]
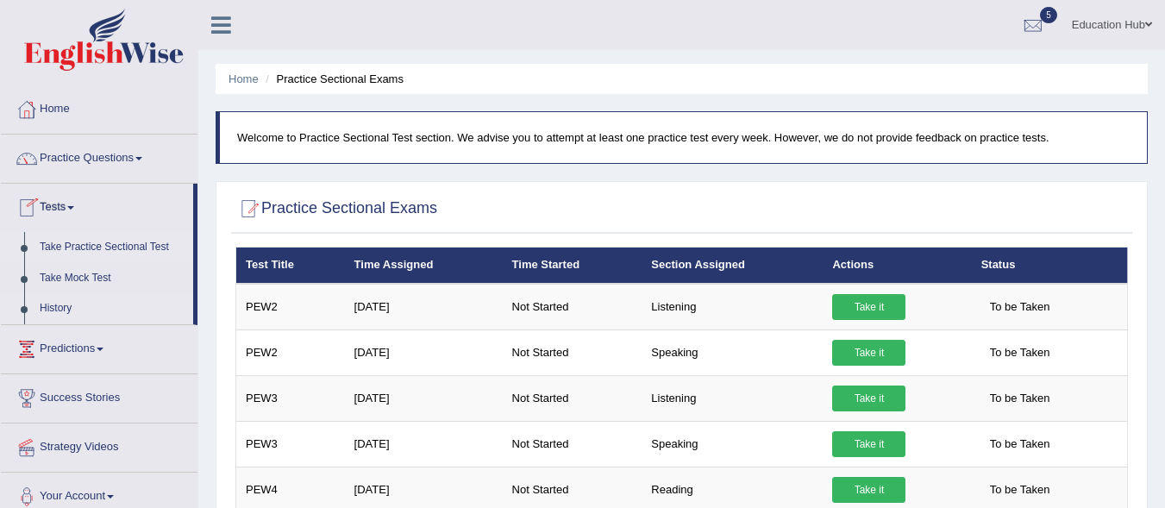
click at [70, 308] on link "History" at bounding box center [112, 308] width 161 height 31
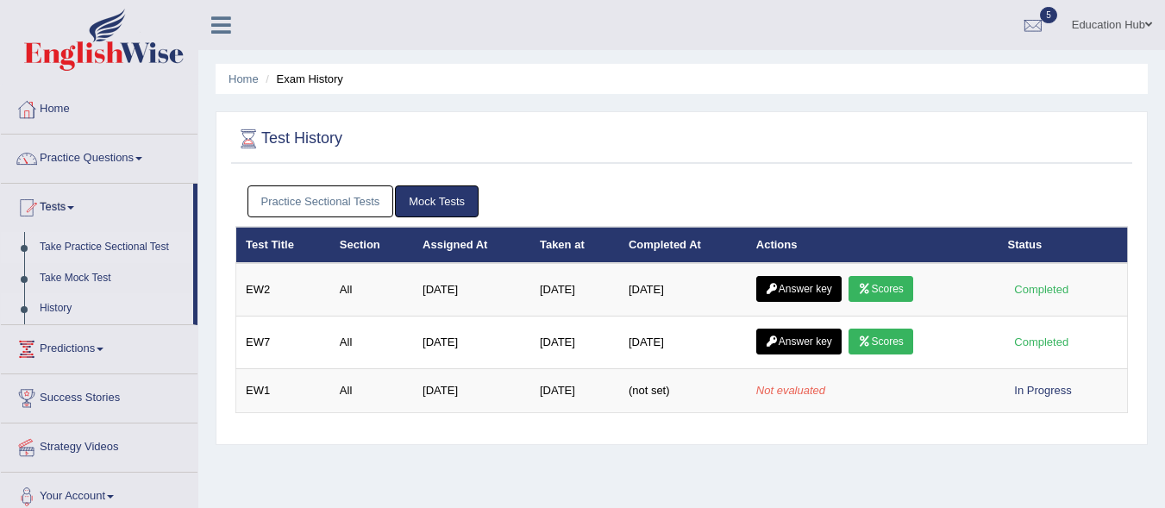
click at [162, 241] on link "Take Practice Sectional Test" at bounding box center [112, 247] width 161 height 31
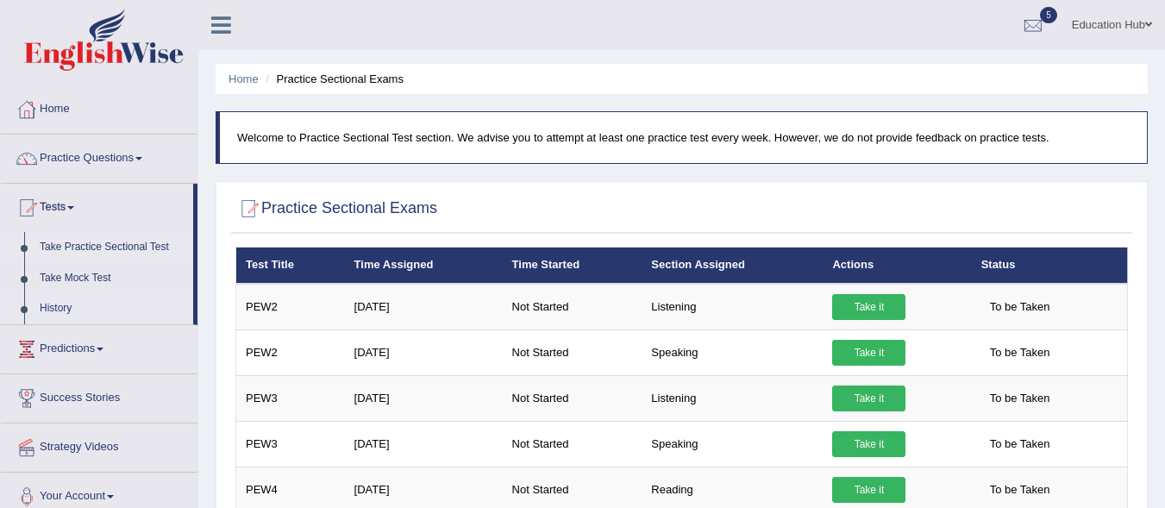
click at [73, 312] on link "History" at bounding box center [112, 308] width 161 height 31
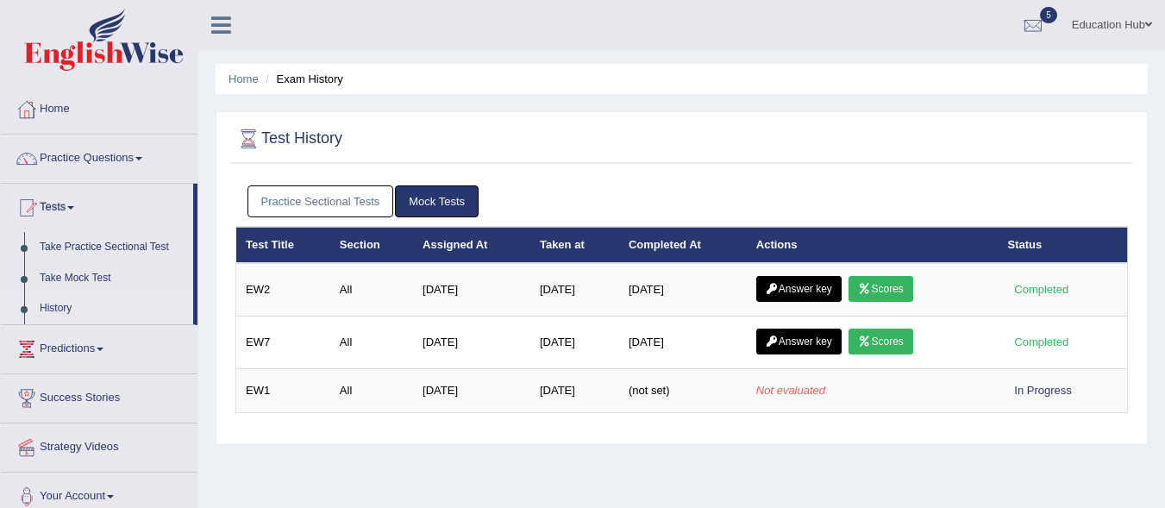
click at [334, 196] on link "Practice Sectional Tests" at bounding box center [320, 201] width 147 height 32
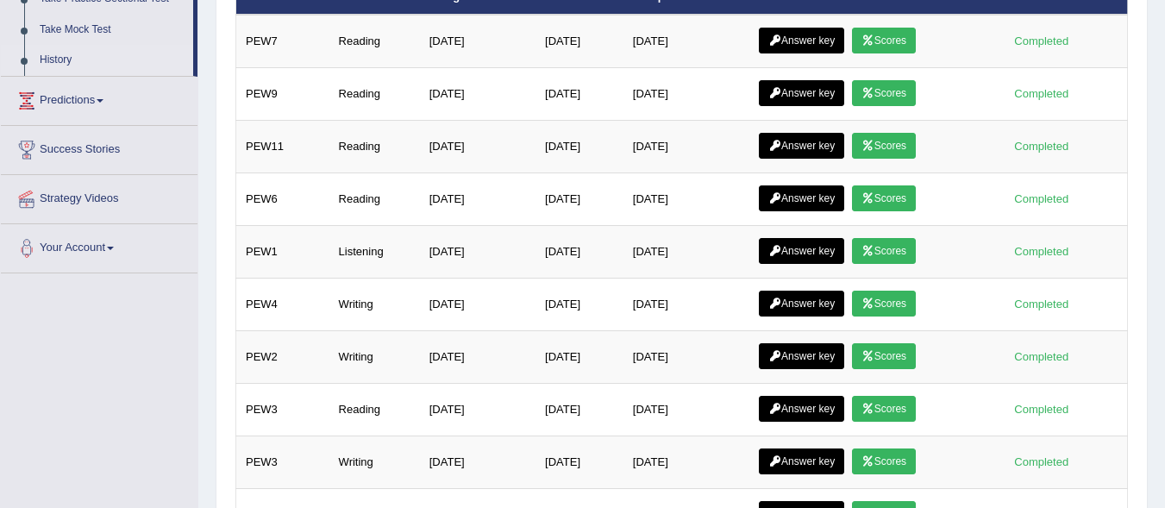
scroll to position [253, 0]
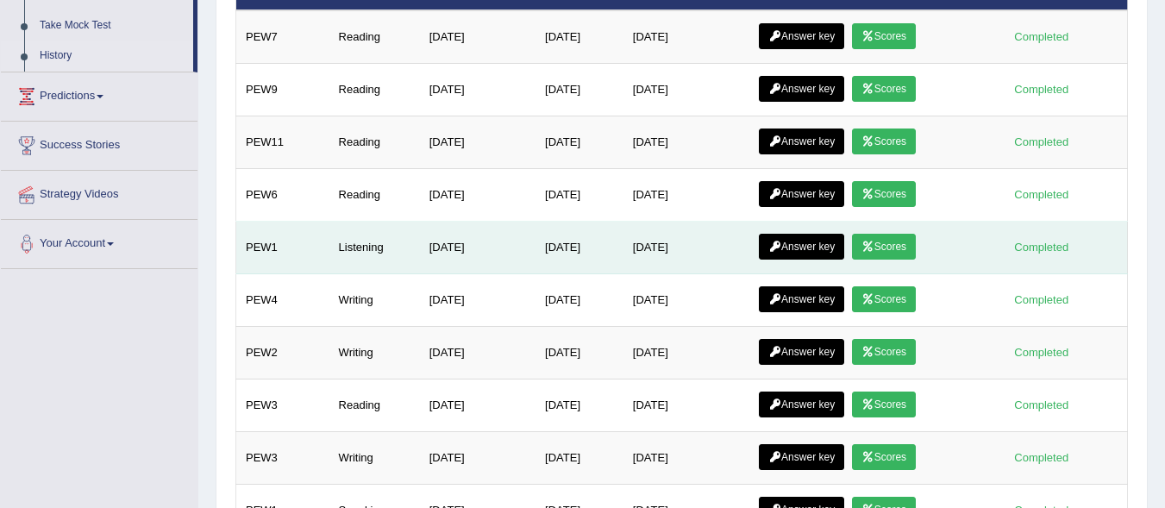
click at [866, 247] on link "Scores" at bounding box center [884, 247] width 64 height 26
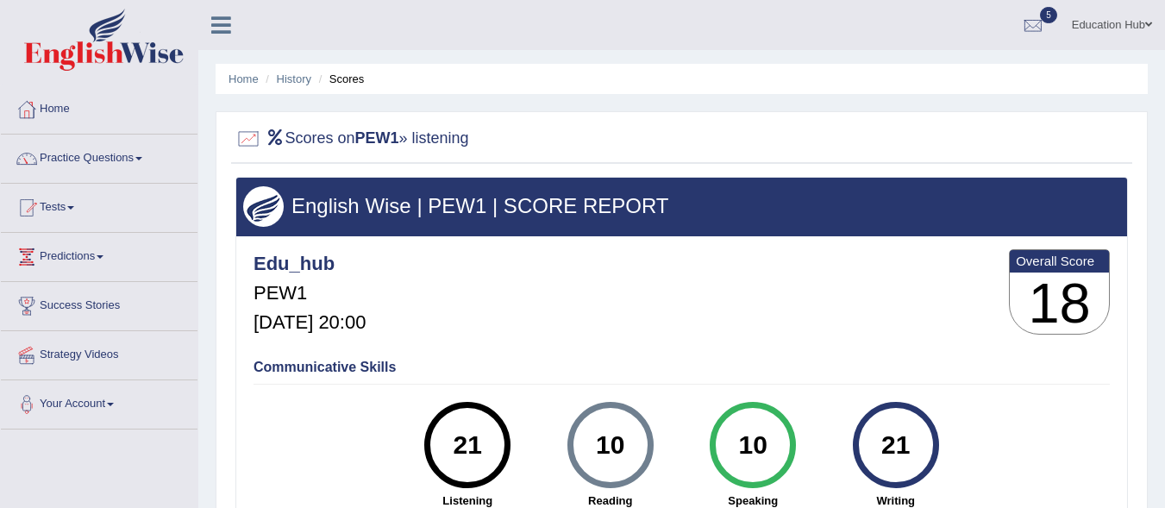
drag, startPoint x: 1173, startPoint y: 161, endPoint x: 1174, endPoint y: 110, distance: 50.9
click at [1164, 110] on html "Toggle navigation Home Practice Questions Speaking Practice Read Aloud Repeat S…" at bounding box center [582, 254] width 1165 height 508
click at [296, 80] on link "History" at bounding box center [294, 78] width 34 height 13
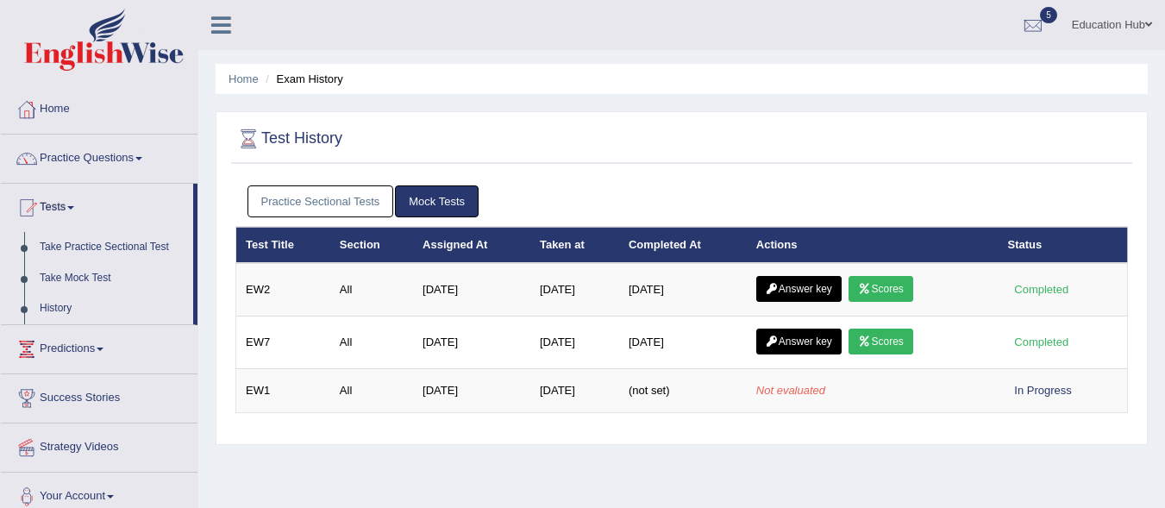
click at [312, 202] on link "Practice Sectional Tests" at bounding box center [320, 201] width 147 height 32
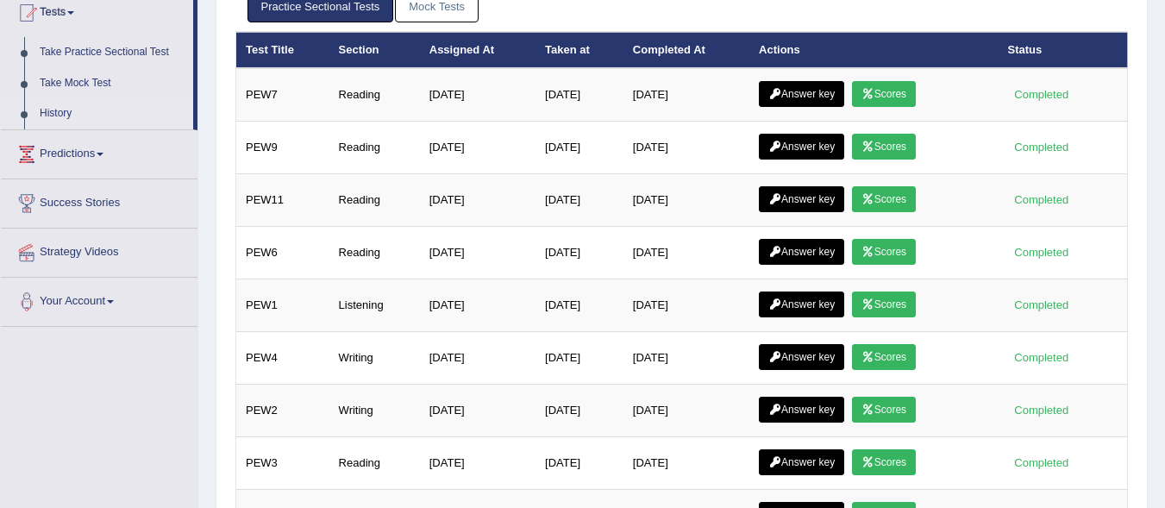
scroll to position [193, 0]
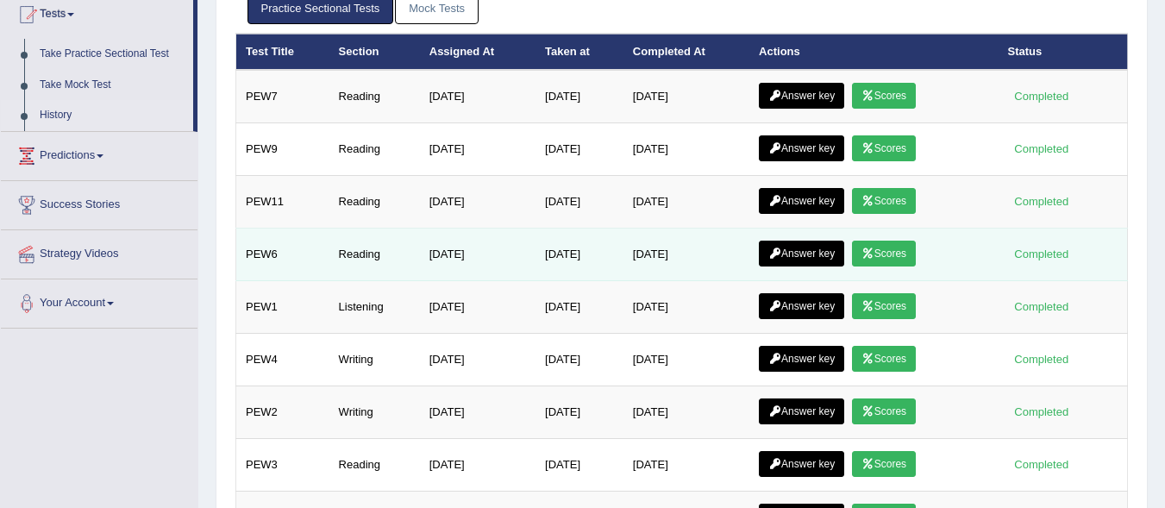
click at [821, 249] on link "Answer key" at bounding box center [801, 253] width 85 height 26
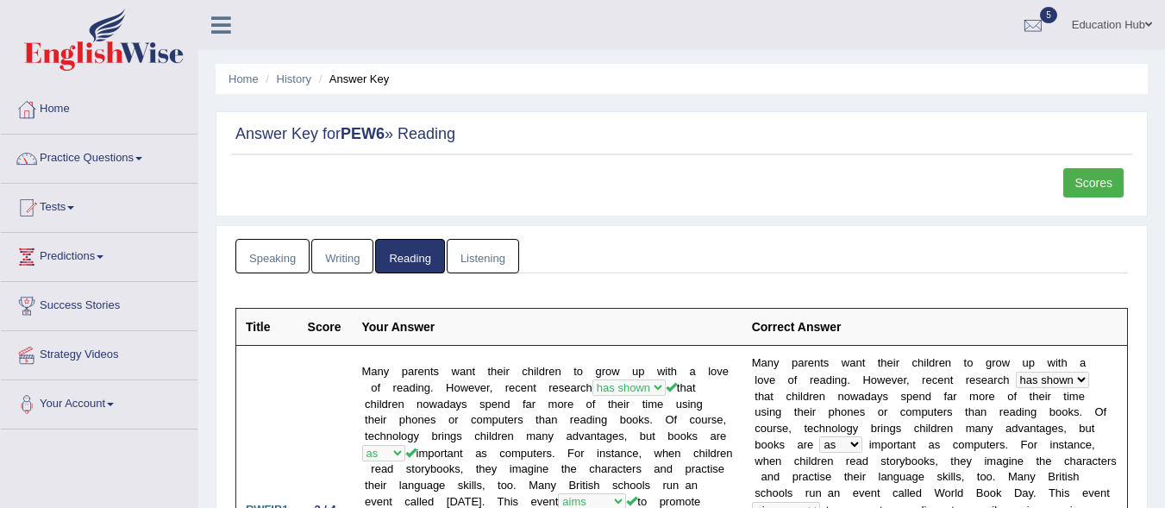
drag, startPoint x: 0, startPoint y: 0, endPoint x: 1170, endPoint y: -20, distance: 1169.9
click at [1164, 0] on html "Toggle navigation Home Practice Questions Speaking Practice Read Aloud Repeat S…" at bounding box center [582, 254] width 1165 height 508
click at [1082, 178] on link "Scores" at bounding box center [1093, 182] width 60 height 29
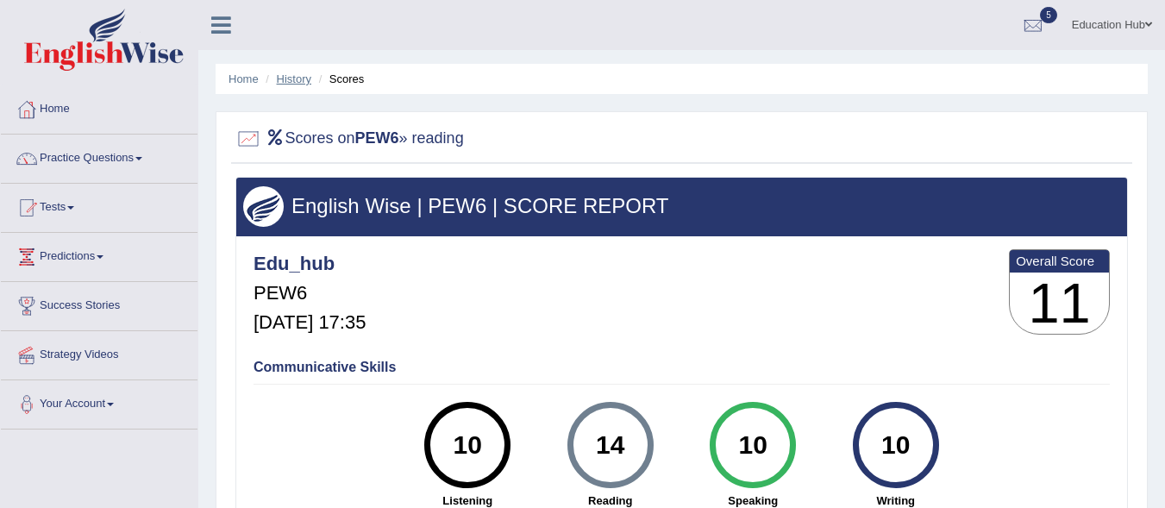
click at [291, 80] on link "History" at bounding box center [294, 78] width 34 height 13
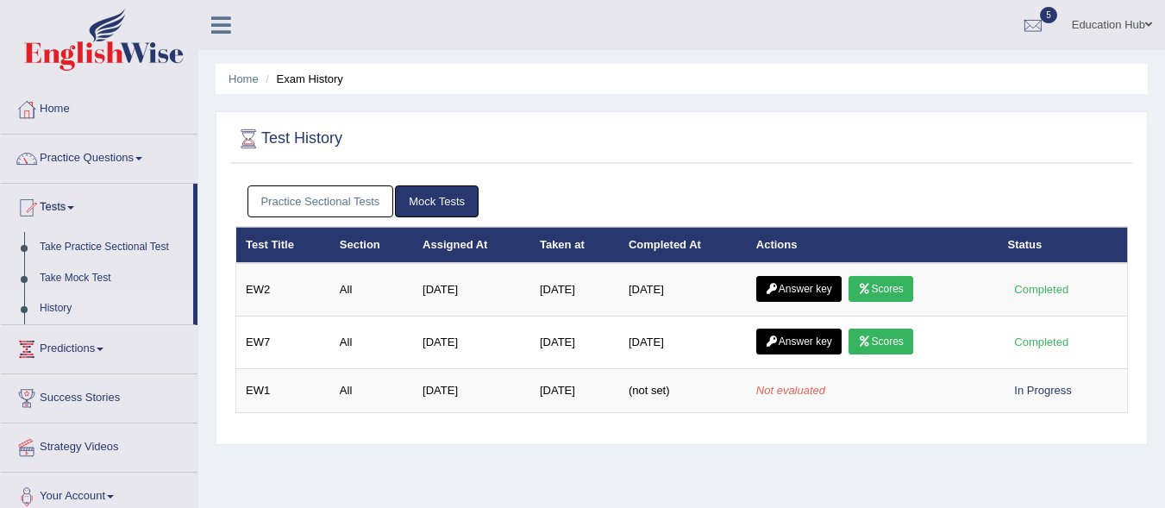
click at [287, 200] on link "Practice Sectional Tests" at bounding box center [320, 201] width 147 height 32
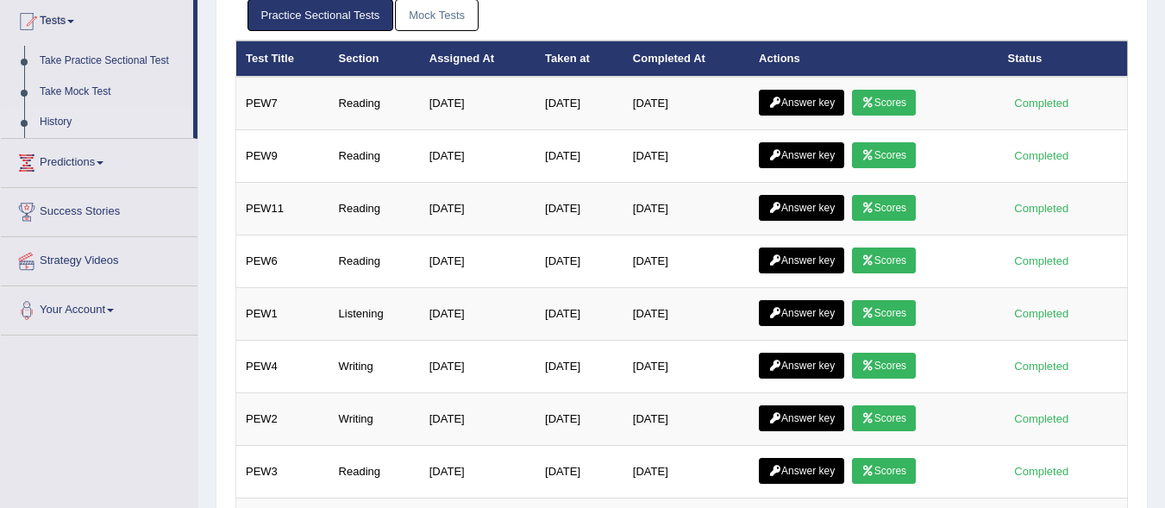
scroll to position [202, 0]
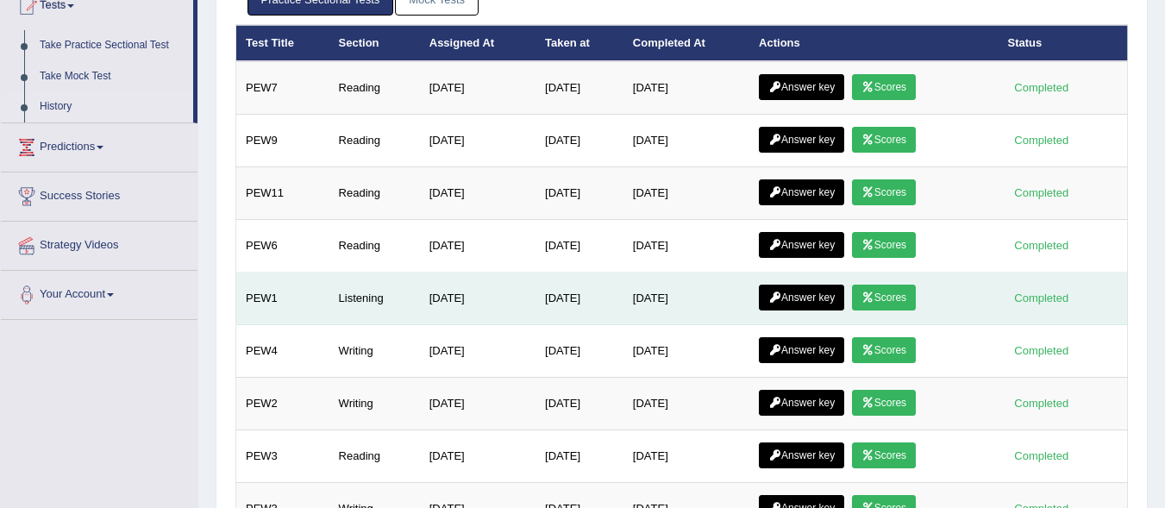
click at [780, 297] on icon at bounding box center [774, 297] width 13 height 10
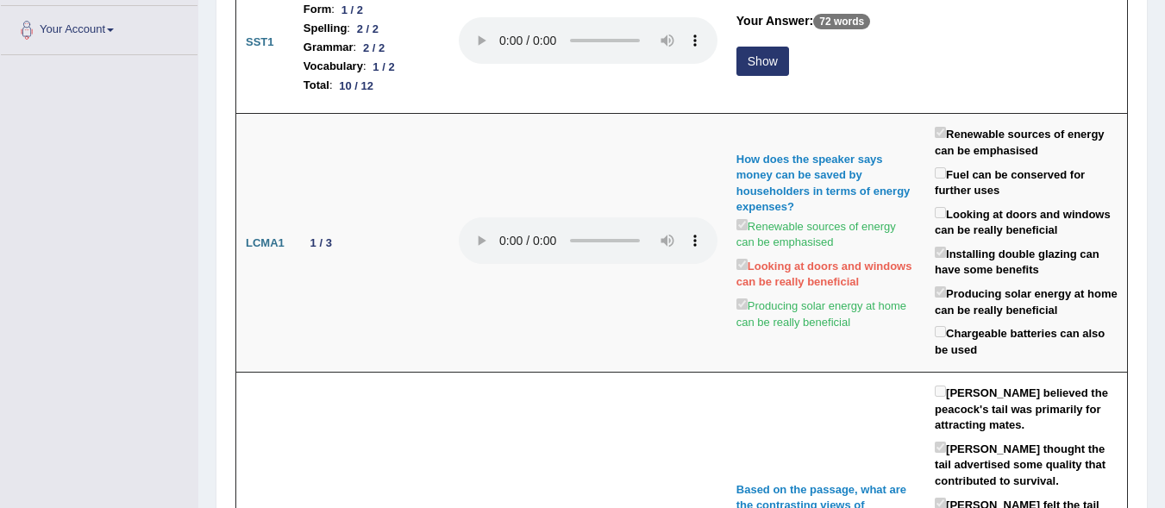
scroll to position [363, 0]
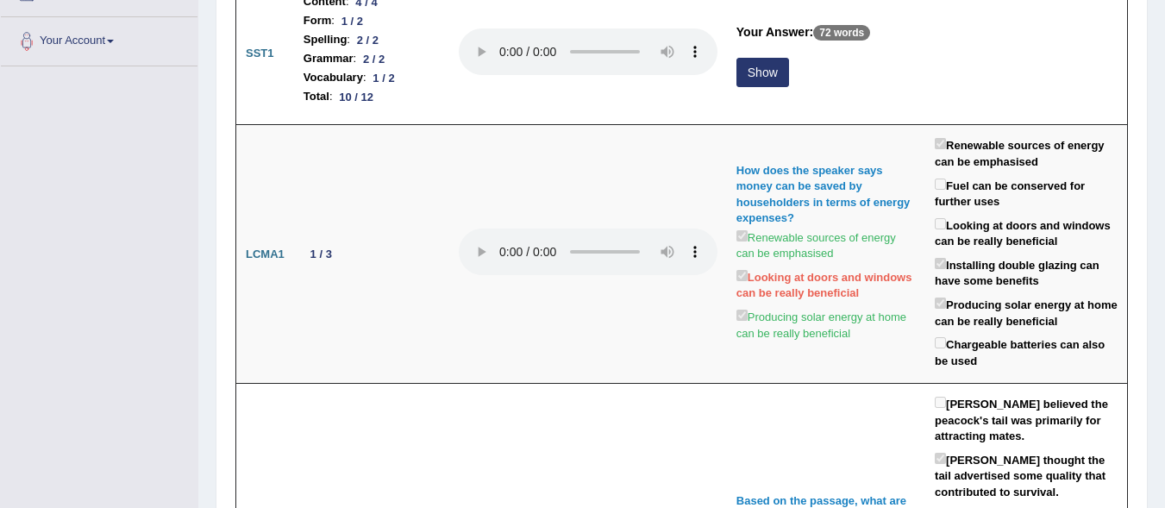
drag, startPoint x: 1168, startPoint y: 42, endPoint x: 1171, endPoint y: 72, distance: 29.5
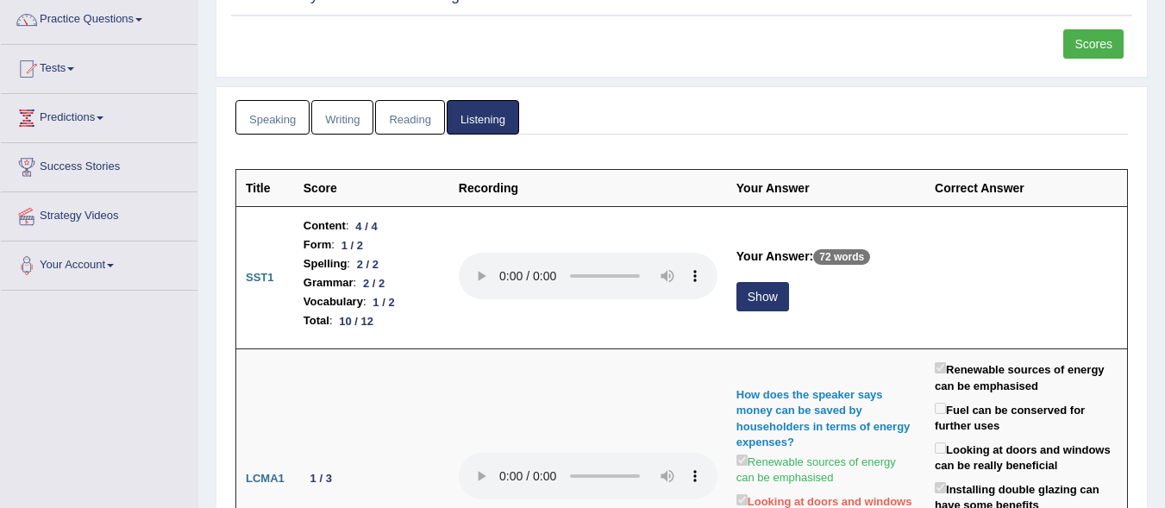
scroll to position [150, 0]
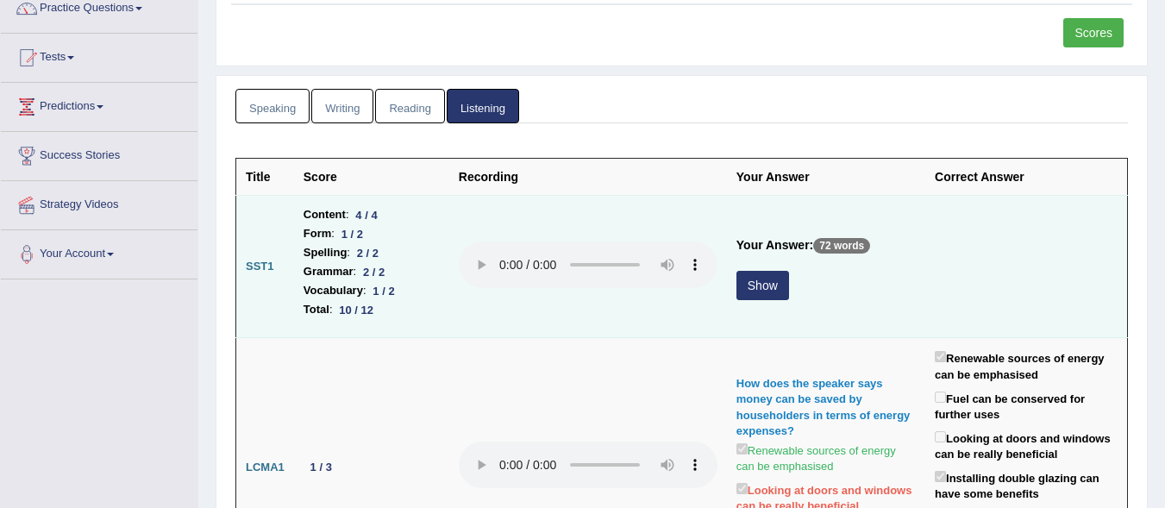
click at [760, 284] on button "Show" at bounding box center [762, 285] width 53 height 29
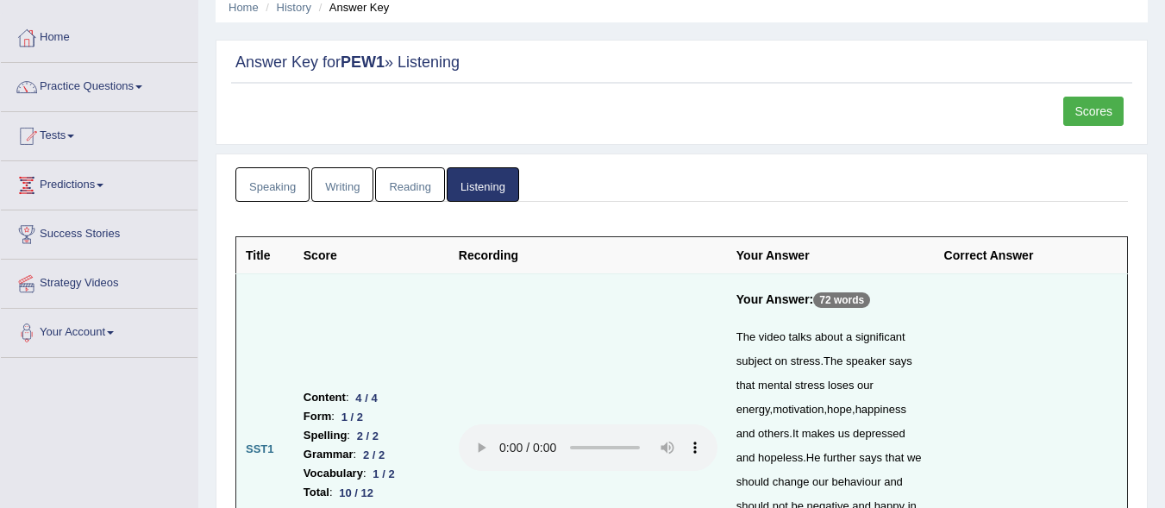
scroll to position [0, 0]
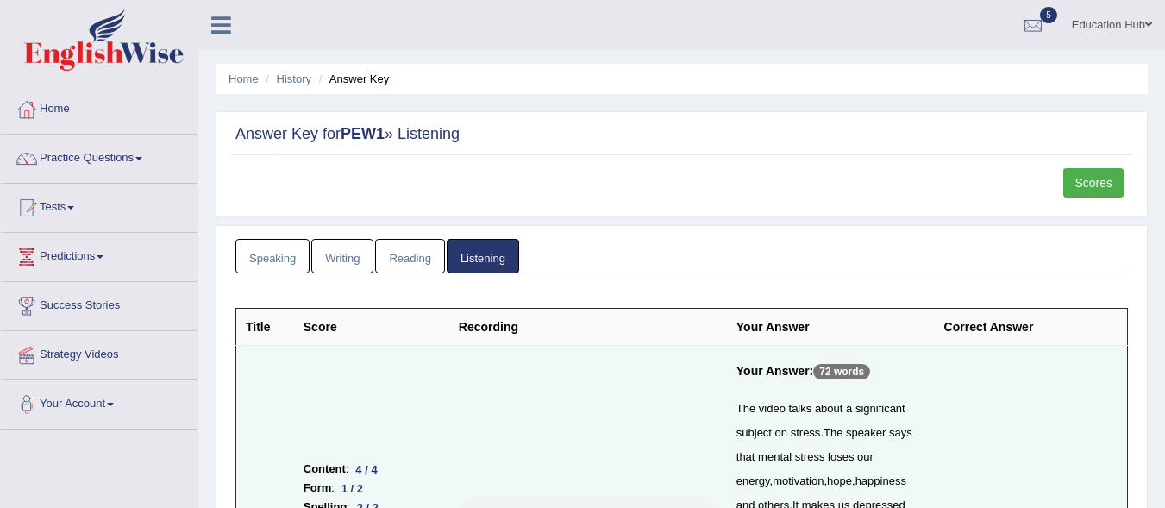
click at [1087, 168] on link "Scores" at bounding box center [1093, 182] width 60 height 29
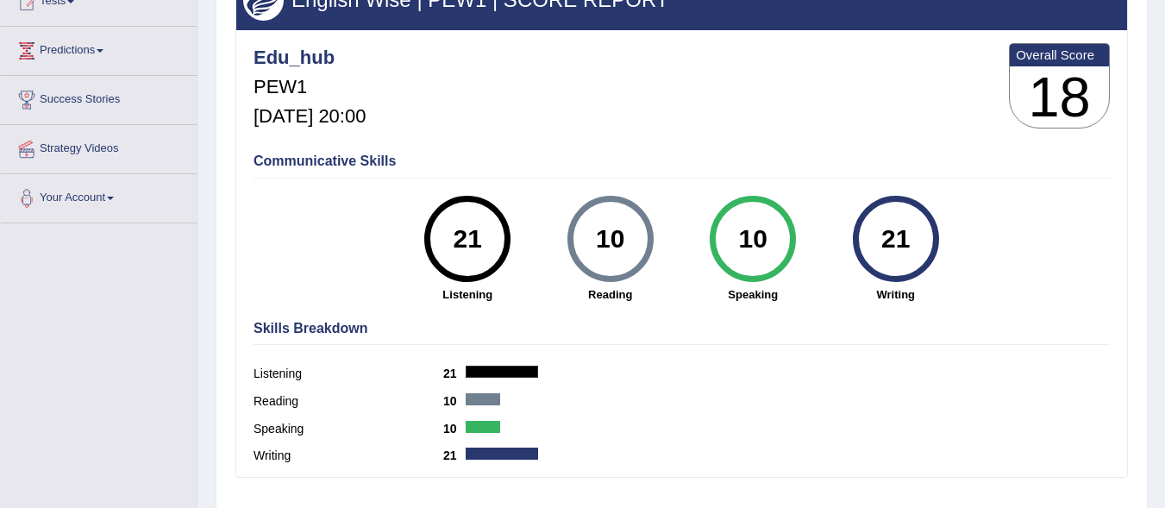
scroll to position [208, 0]
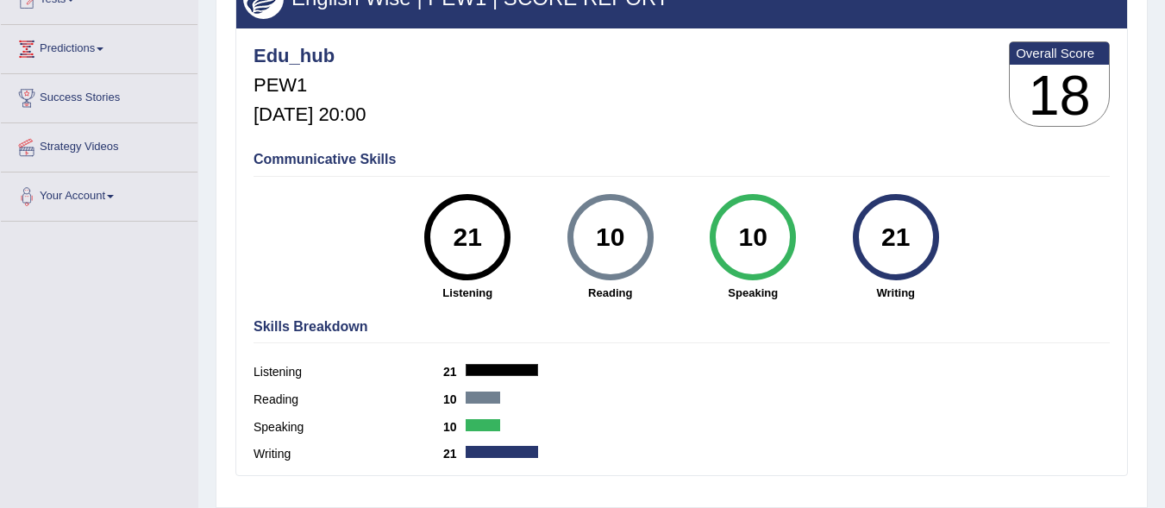
click at [1164, 147] on html "Toggle navigation Home Practice Questions Speaking Practice Read Aloud Repeat S…" at bounding box center [582, 46] width 1165 height 508
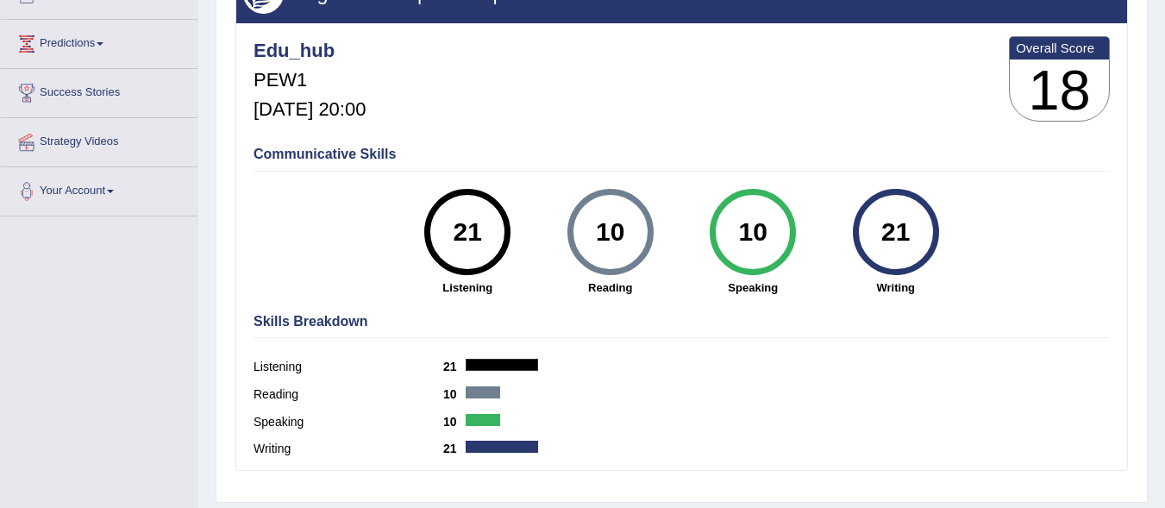
scroll to position [0, 0]
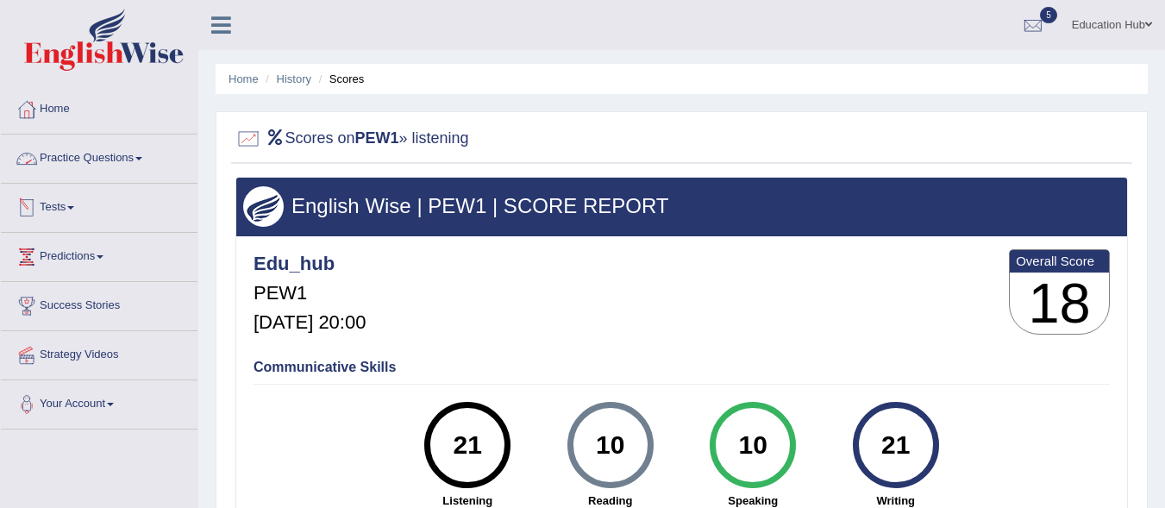
click at [97, 207] on link "Tests" at bounding box center [99, 205] width 197 height 43
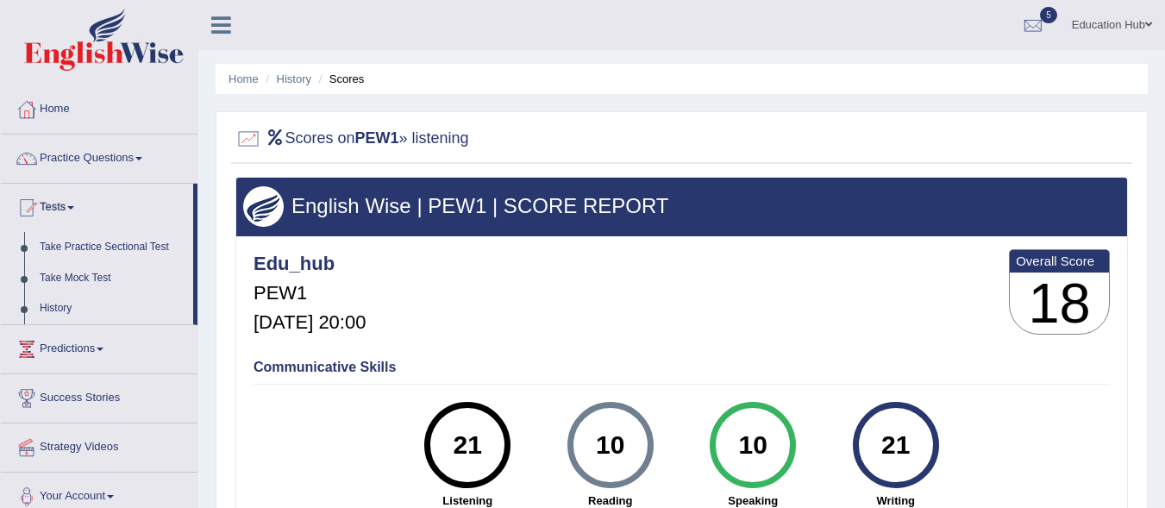
click at [94, 243] on link "Take Practice Sectional Test" at bounding box center [112, 247] width 161 height 31
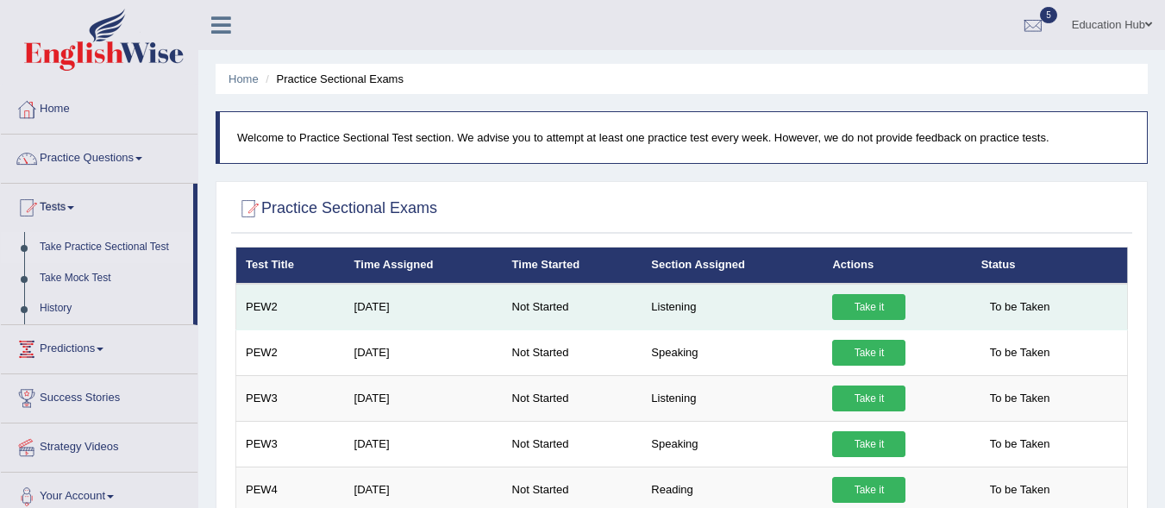
click at [853, 307] on link "Take it" at bounding box center [868, 307] width 73 height 26
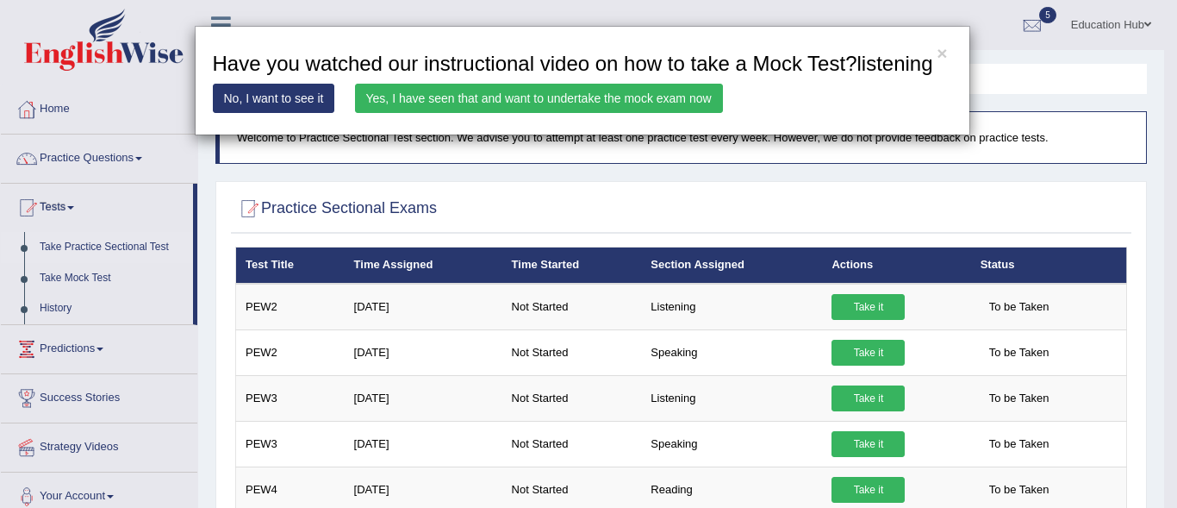
click at [619, 105] on link "Yes, I have seen that and want to undertake the mock exam now" at bounding box center [539, 98] width 368 height 29
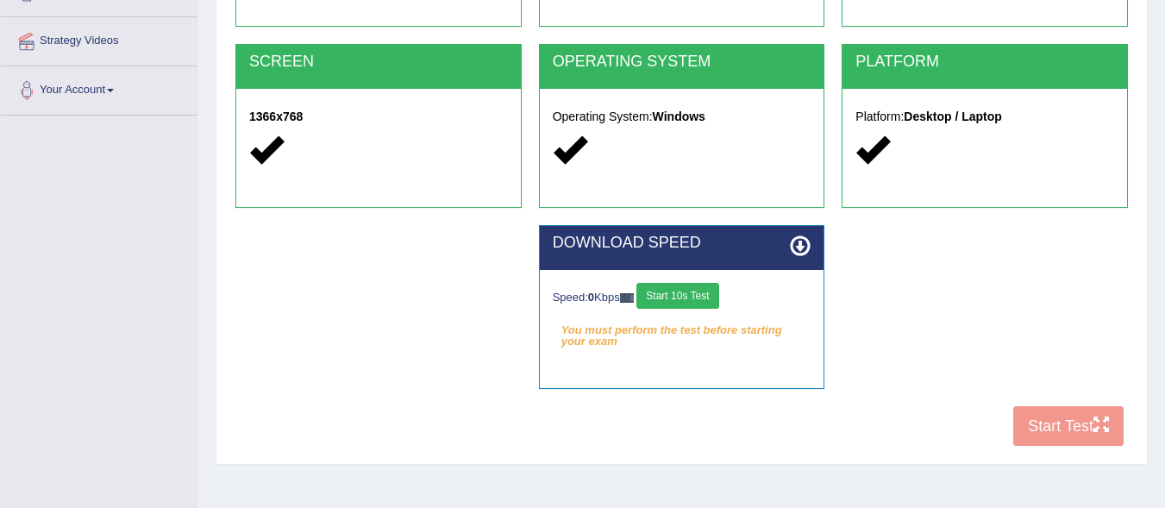
scroll to position [317, 0]
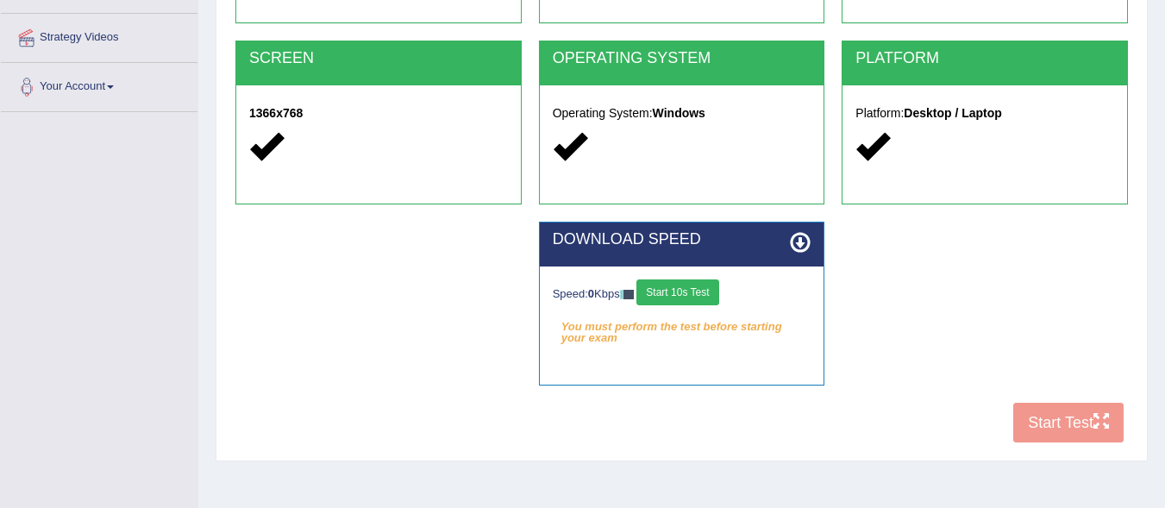
click at [1028, 420] on div "COOKIES Cookies Enabled JAVASCRIPT Javascript Enabled BROWSER Browser: Chrome S…" at bounding box center [681, 155] width 901 height 592
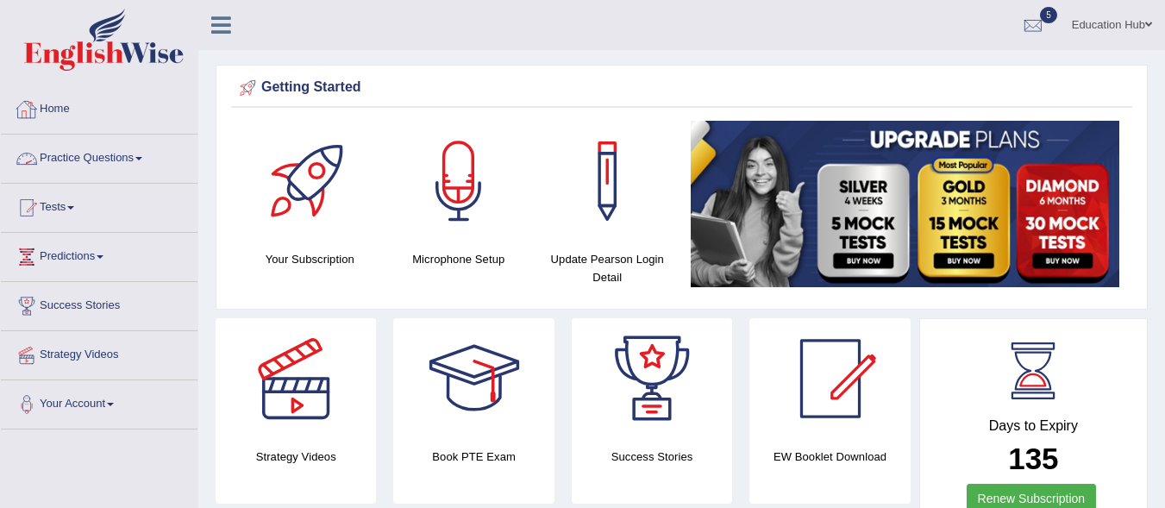
click at [141, 153] on link "Practice Questions" at bounding box center [99, 155] width 197 height 43
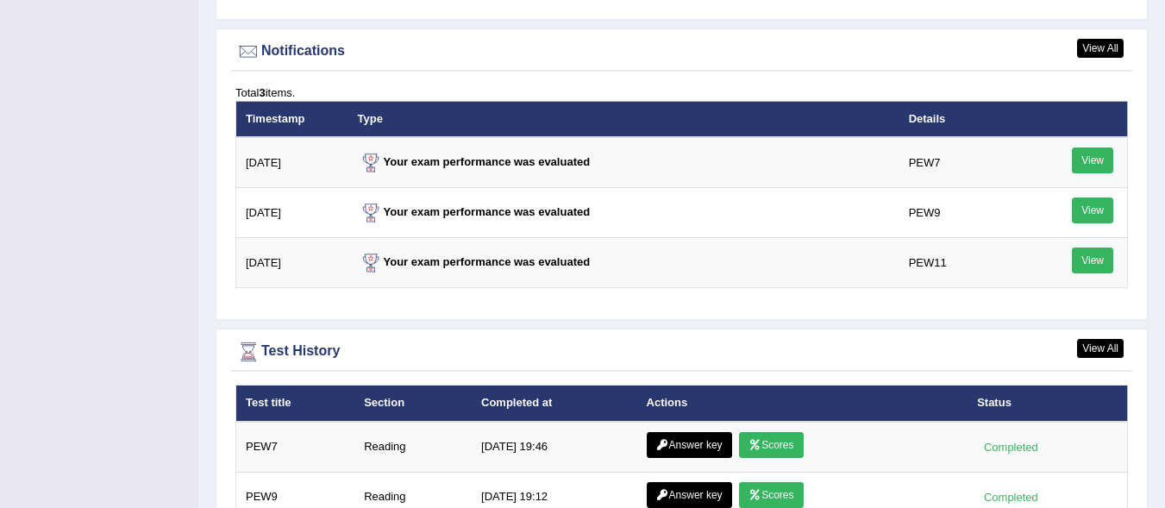
scroll to position [2061, 0]
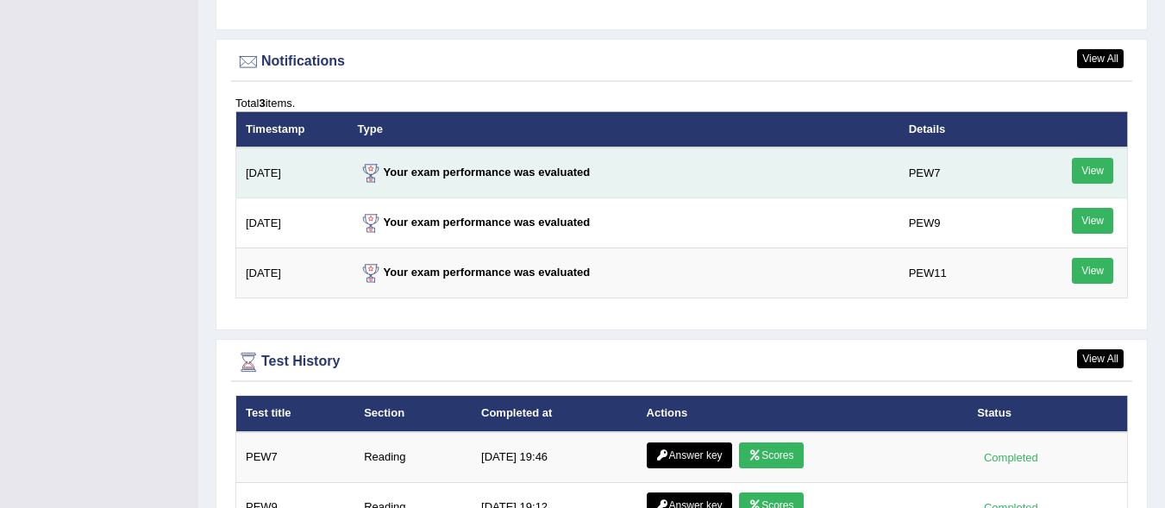
click at [1087, 170] on link "View" at bounding box center [1091, 171] width 41 height 26
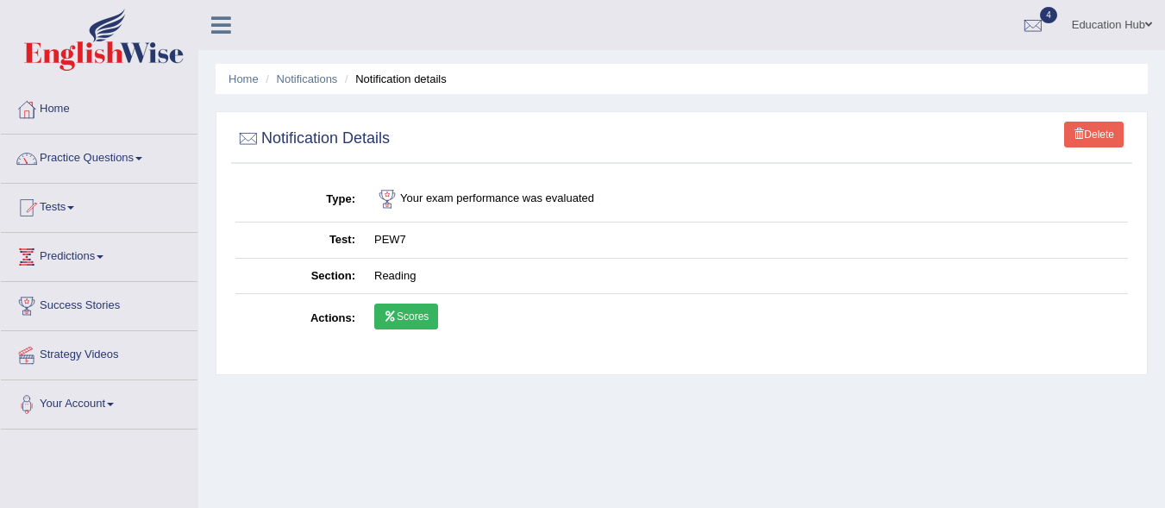
click at [421, 318] on link "Scores" at bounding box center [406, 316] width 64 height 26
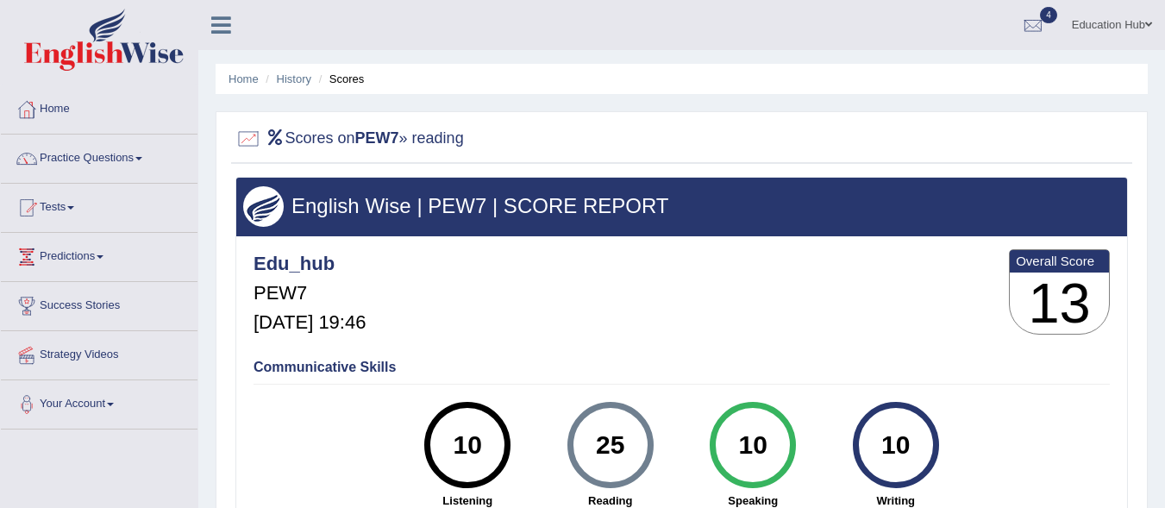
drag, startPoint x: 1173, startPoint y: 178, endPoint x: 1176, endPoint y: 165, distance: 13.2
click at [1164, 165] on html "Toggle navigation Home Practice Questions Speaking Practice Read Aloud Repeat S…" at bounding box center [582, 254] width 1165 height 508
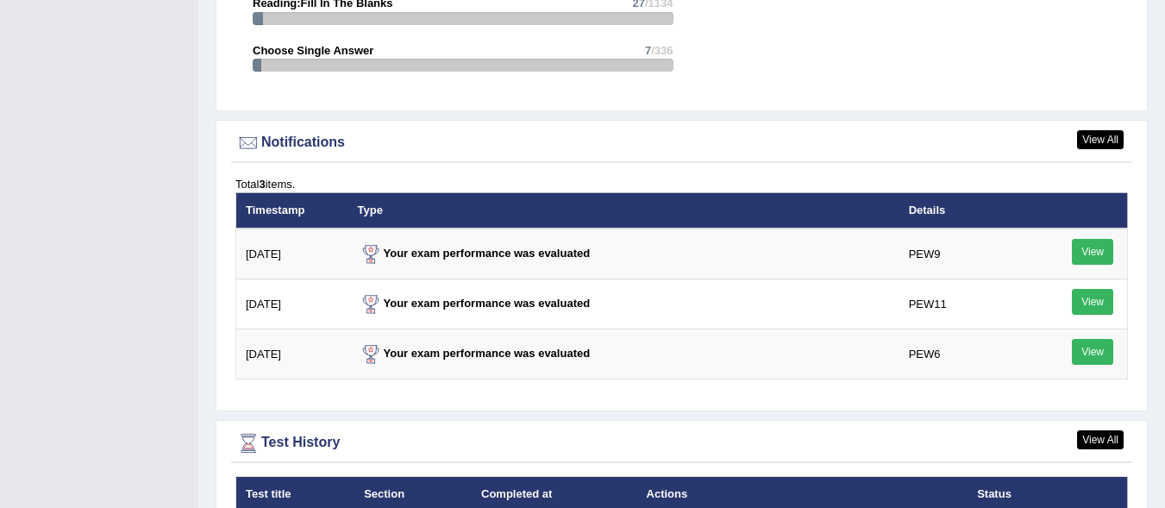
scroll to position [1986, 0]
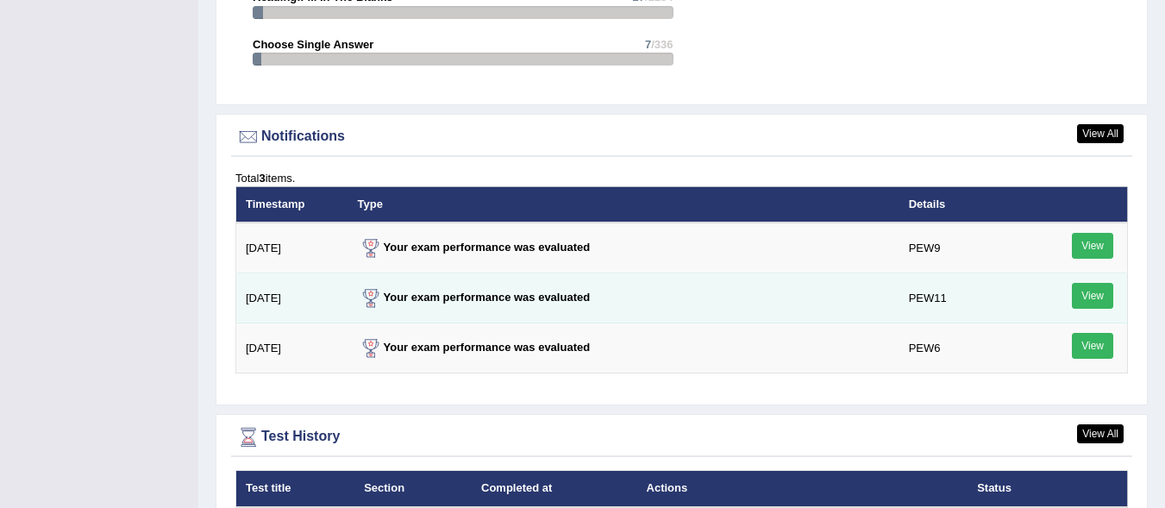
click at [1085, 297] on link "View" at bounding box center [1091, 296] width 41 height 26
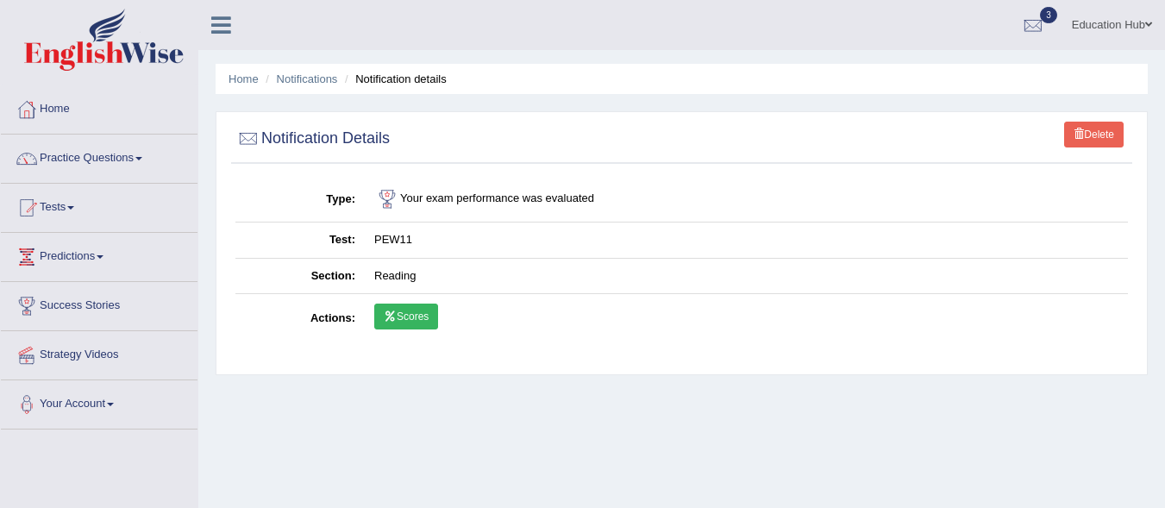
click at [413, 315] on link "Scores" at bounding box center [406, 316] width 64 height 26
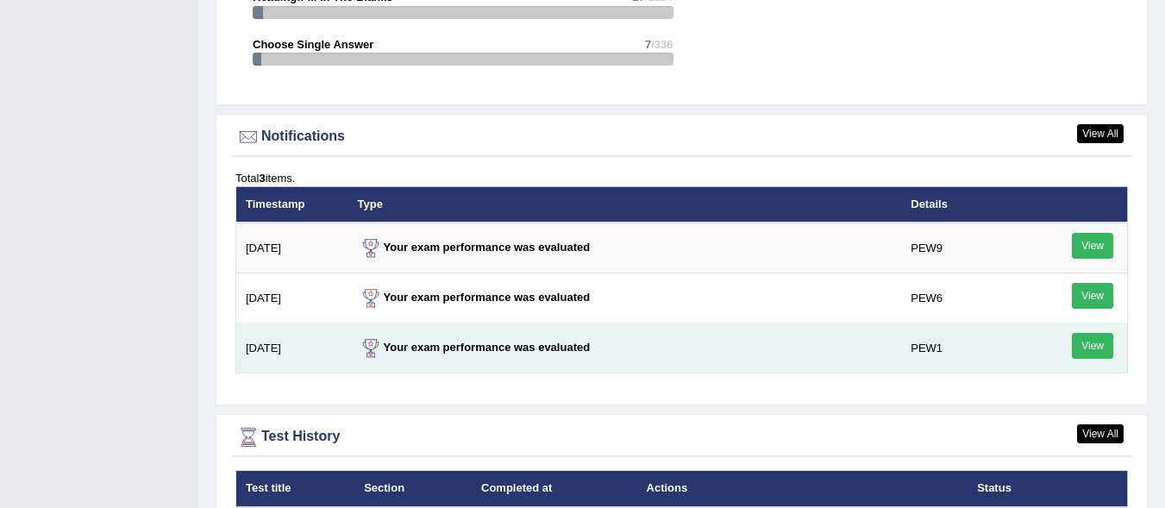
click at [1089, 346] on link "View" at bounding box center [1091, 346] width 41 height 26
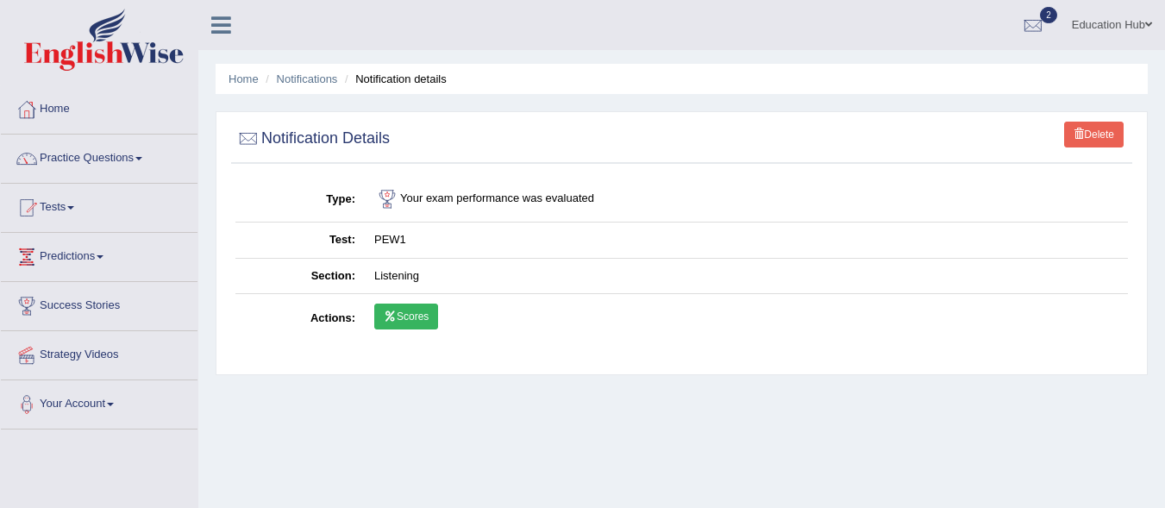
click at [397, 309] on link "Scores" at bounding box center [406, 316] width 64 height 26
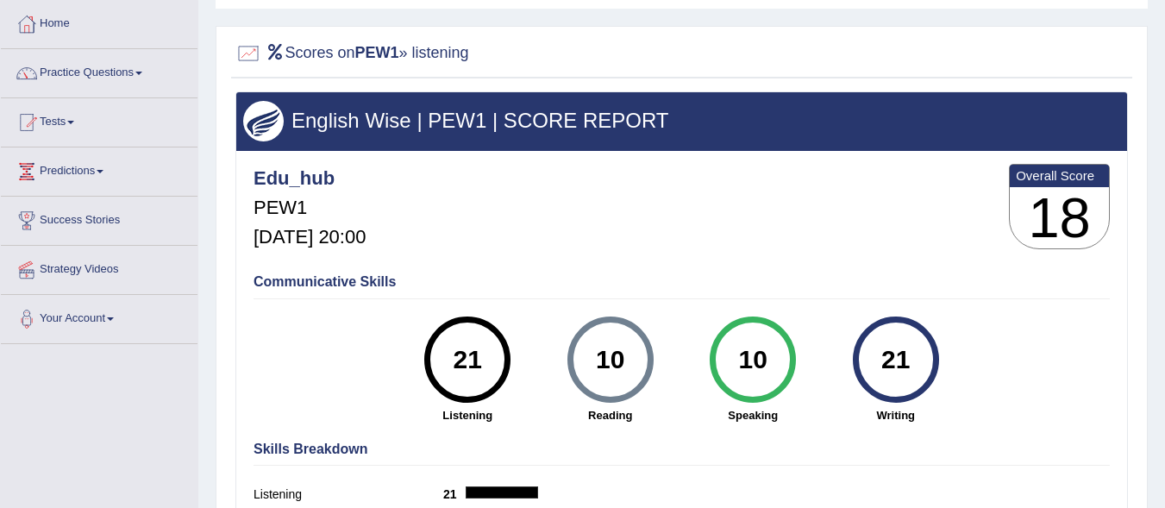
scroll to position [104, 0]
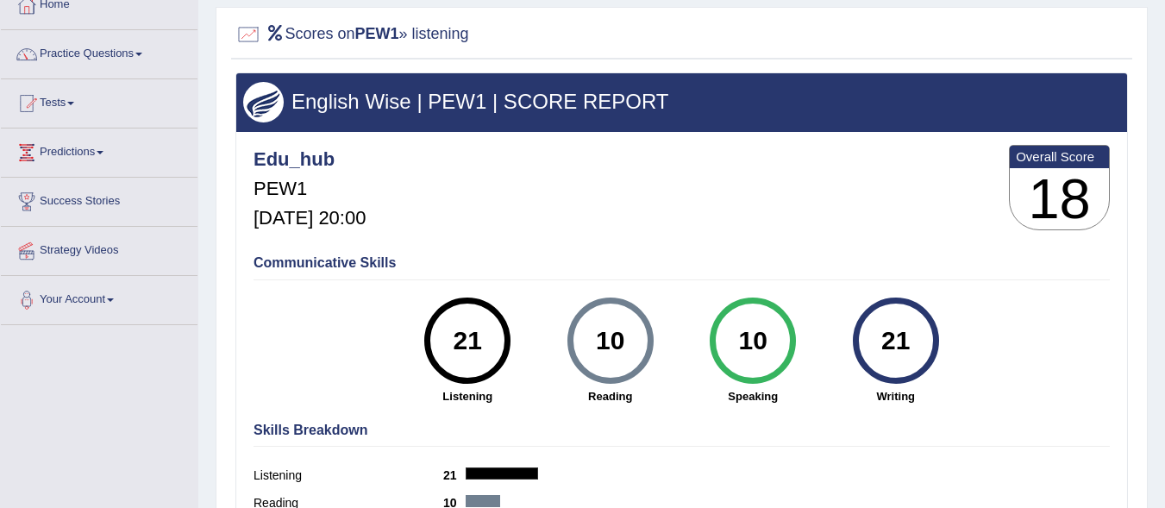
drag, startPoint x: 1172, startPoint y: 73, endPoint x: 1174, endPoint y: 128, distance: 55.2
click at [1164, 128] on html "Toggle navigation Home Practice Questions Speaking Practice Read Aloud Repeat S…" at bounding box center [582, 150] width 1165 height 508
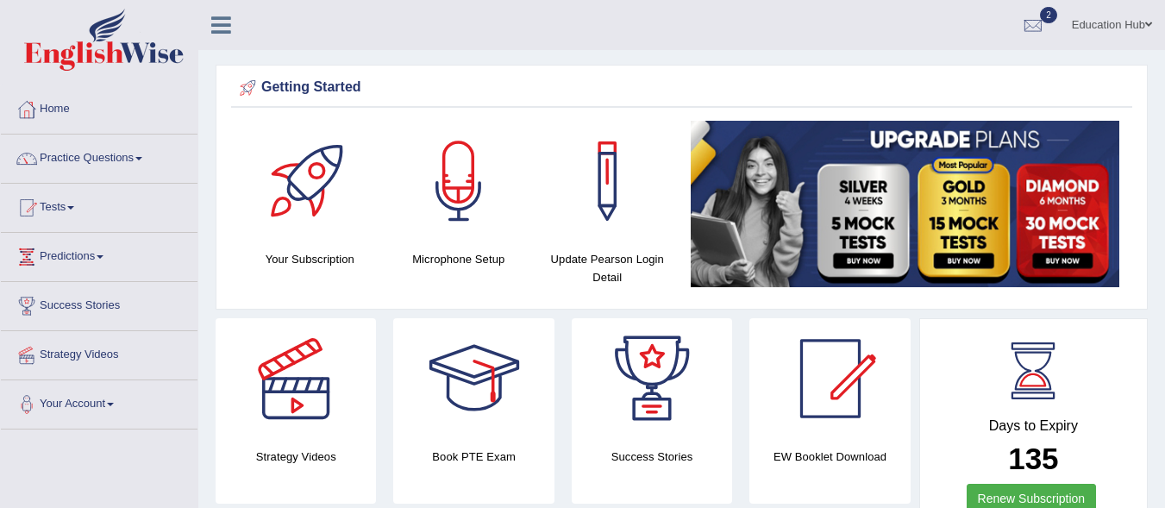
click at [74, 207] on span at bounding box center [70, 207] width 7 height 3
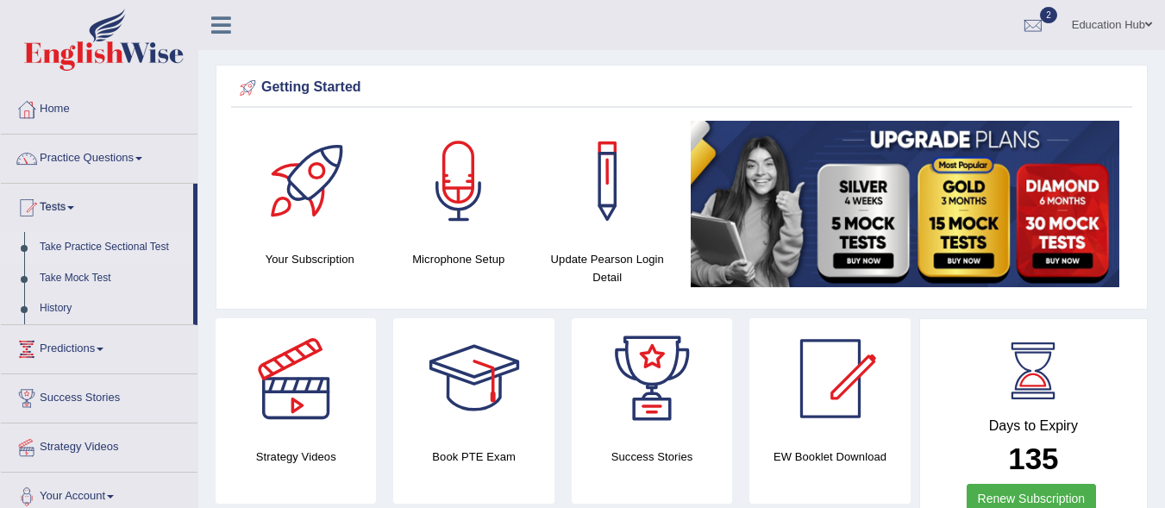
click at [81, 247] on link "Take Practice Sectional Test" at bounding box center [112, 247] width 161 height 31
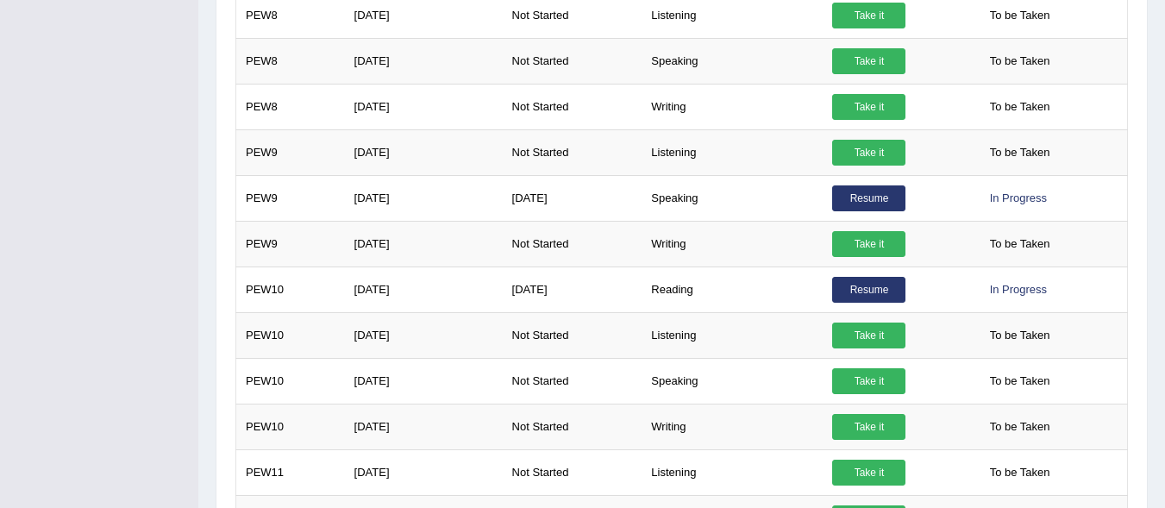
scroll to position [1062, 0]
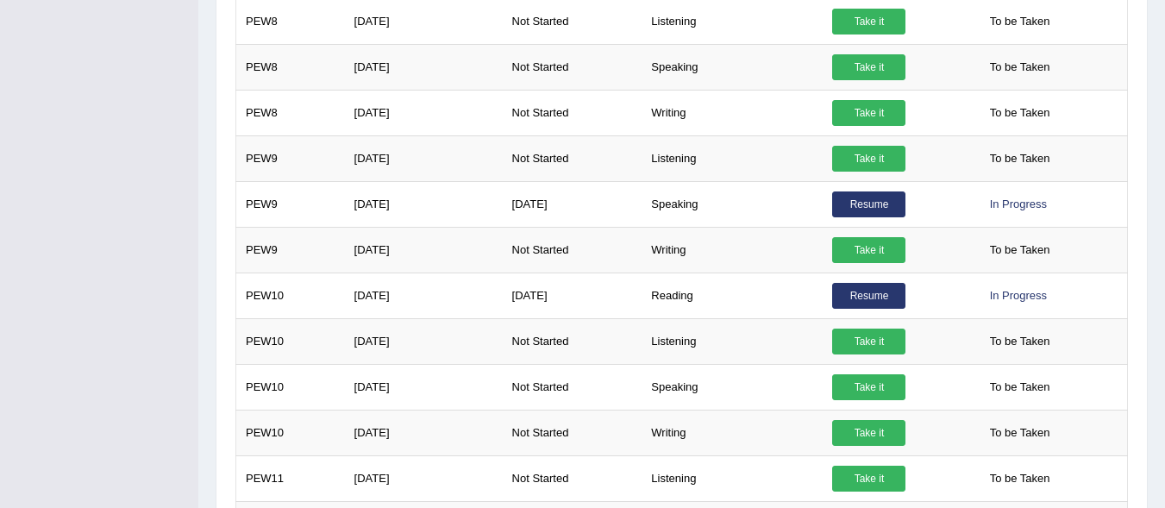
drag, startPoint x: 1168, startPoint y: 393, endPoint x: 1162, endPoint y: 347, distance: 46.1
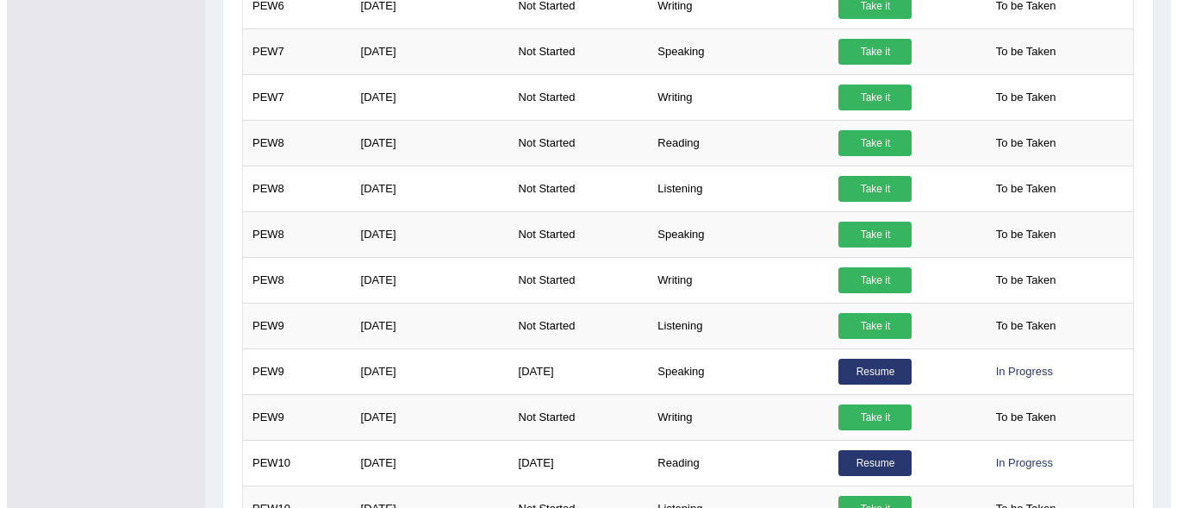
scroll to position [892, 0]
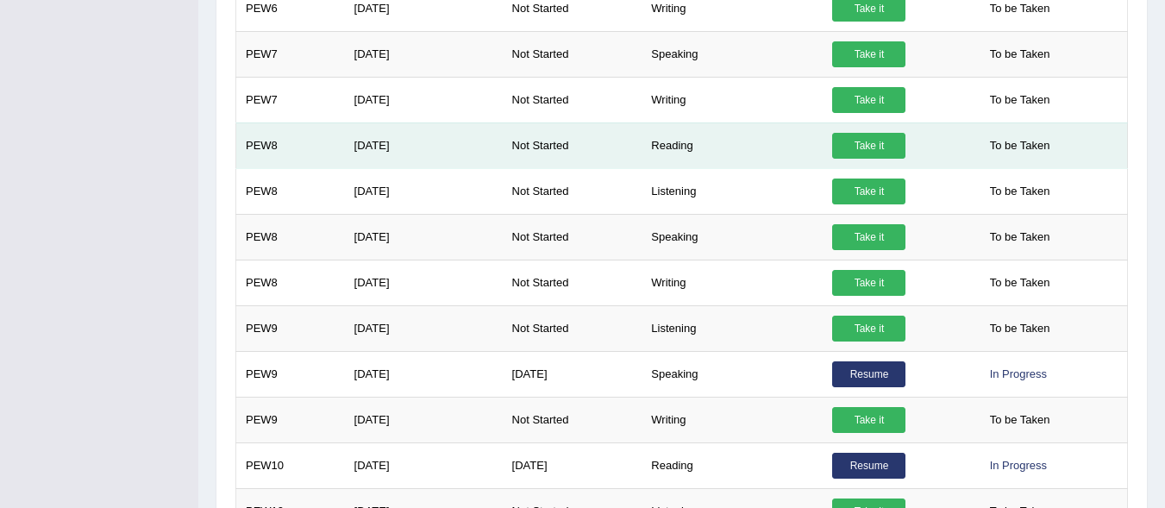
click at [854, 145] on link "Take it" at bounding box center [868, 146] width 73 height 26
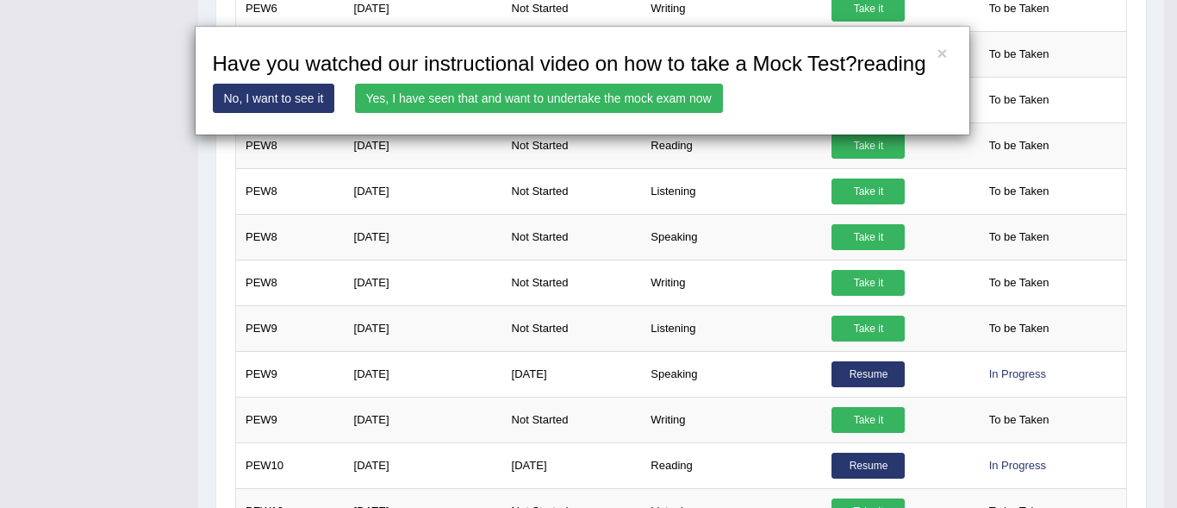
click at [645, 98] on link "Yes, I have seen that and want to undertake the mock exam now" at bounding box center [539, 98] width 368 height 29
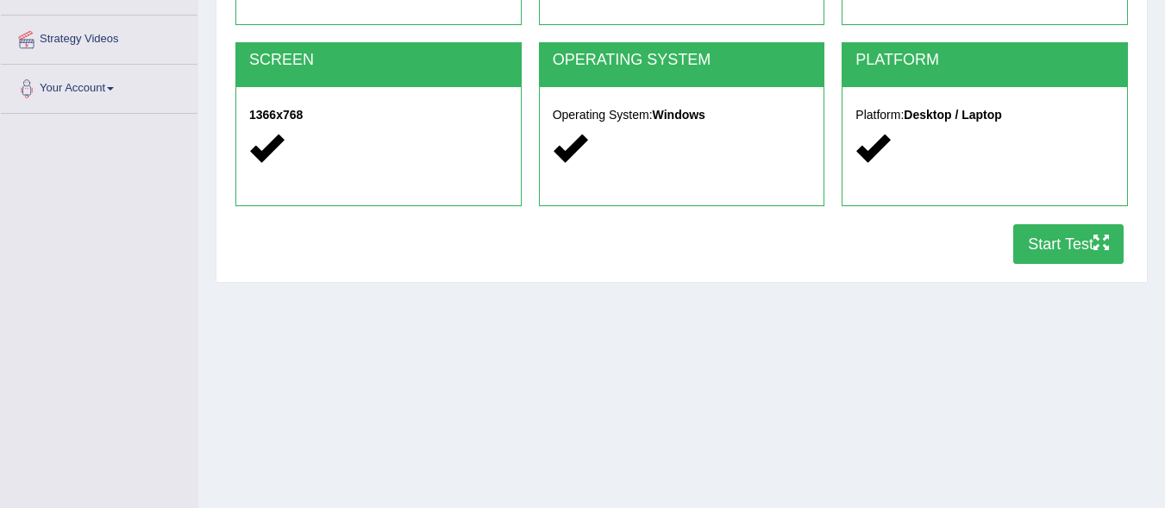
click at [1034, 237] on button "Start Test" at bounding box center [1068, 244] width 110 height 40
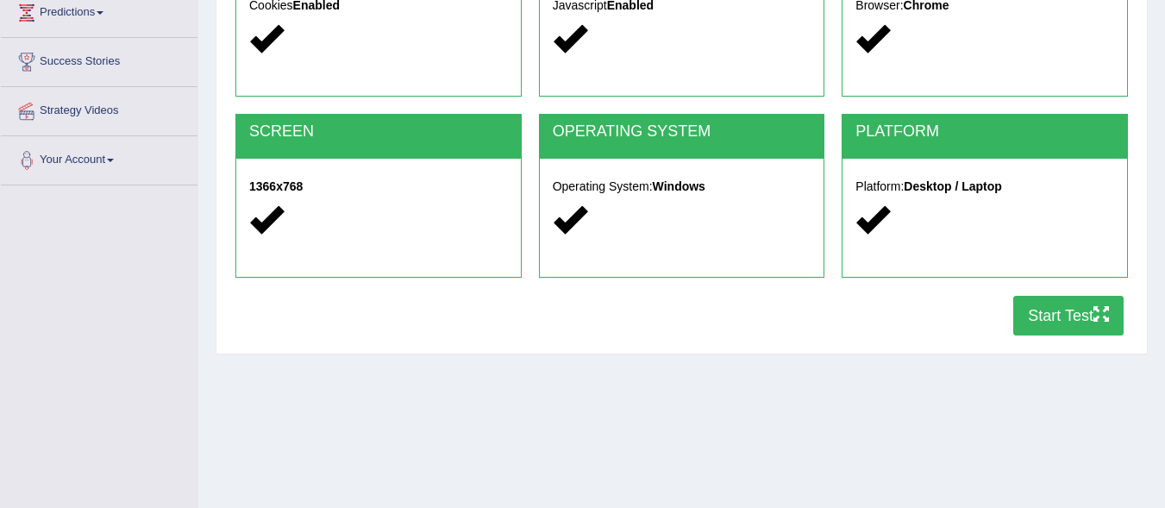
scroll to position [306, 0]
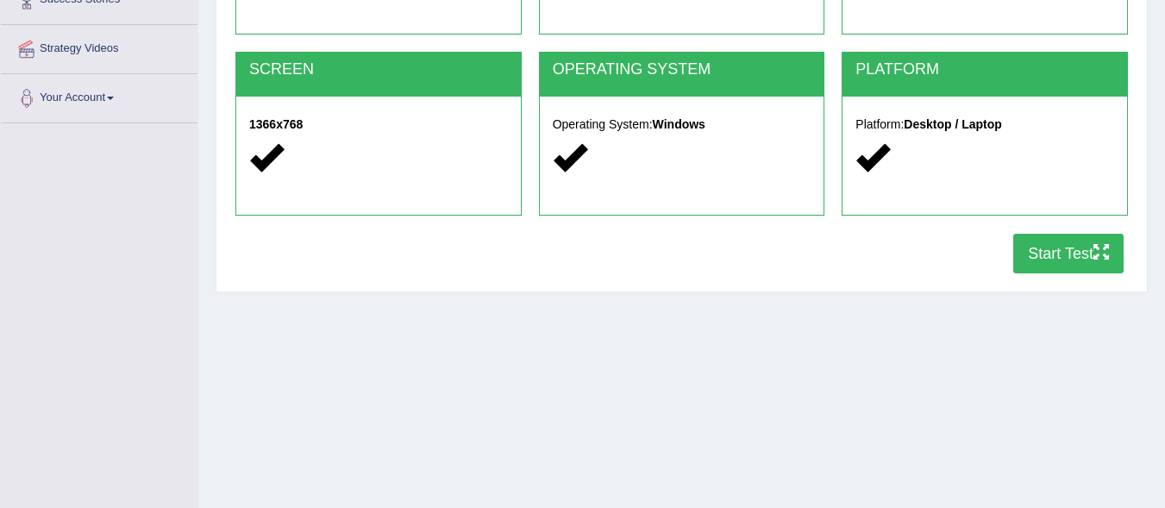
click at [1032, 250] on button "Start Test" at bounding box center [1068, 254] width 110 height 40
